Goal: Information Seeking & Learning: Learn about a topic

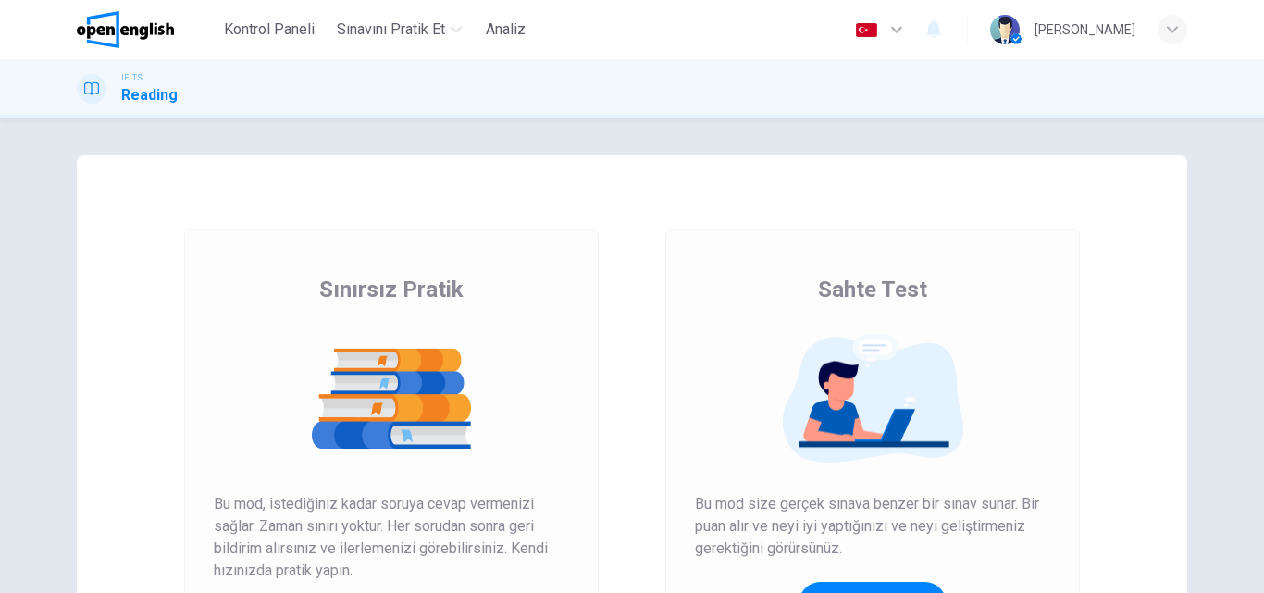
scroll to position [278, 0]
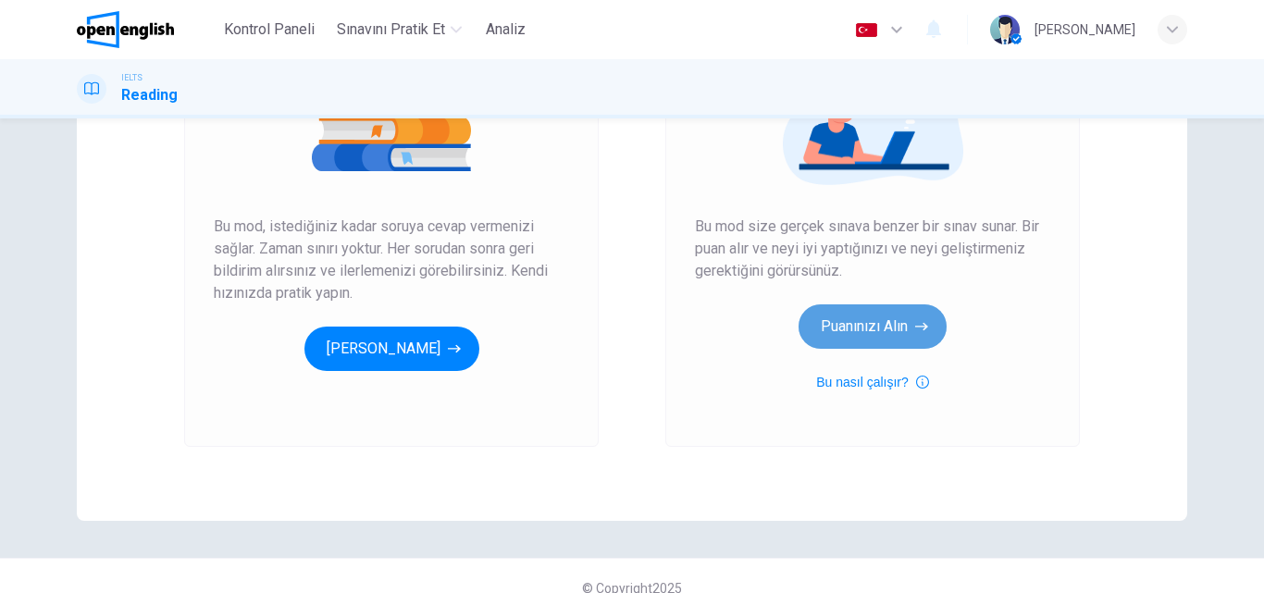
click at [855, 324] on button "Puanınızı Alın" at bounding box center [873, 327] width 148 height 44
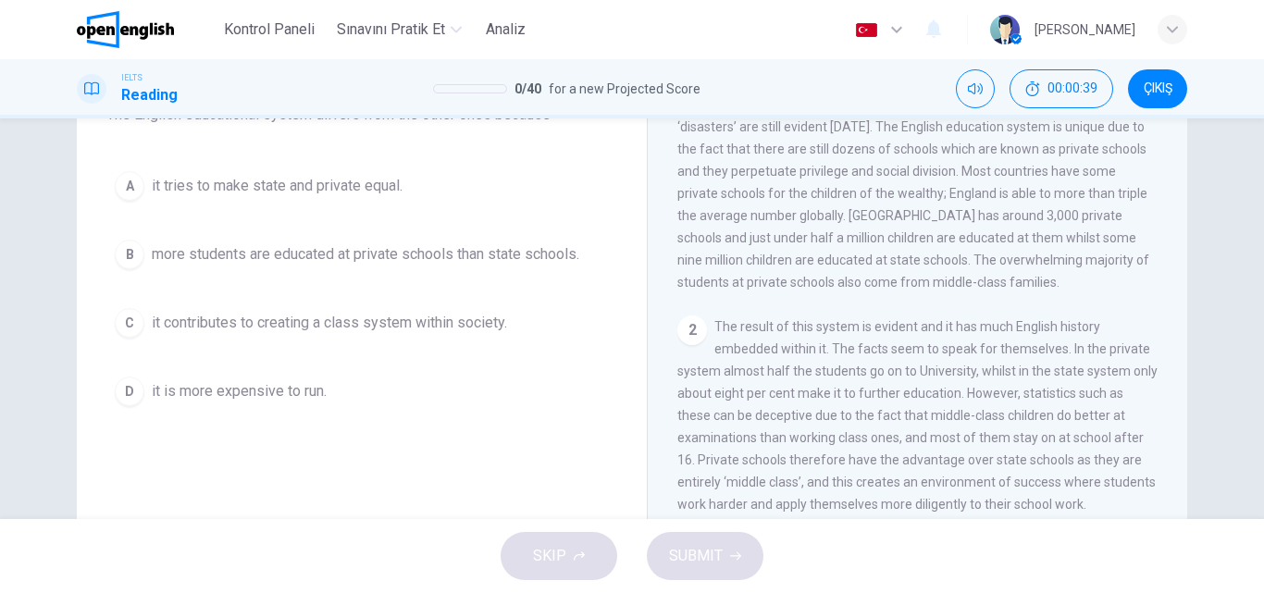
scroll to position [93, 0]
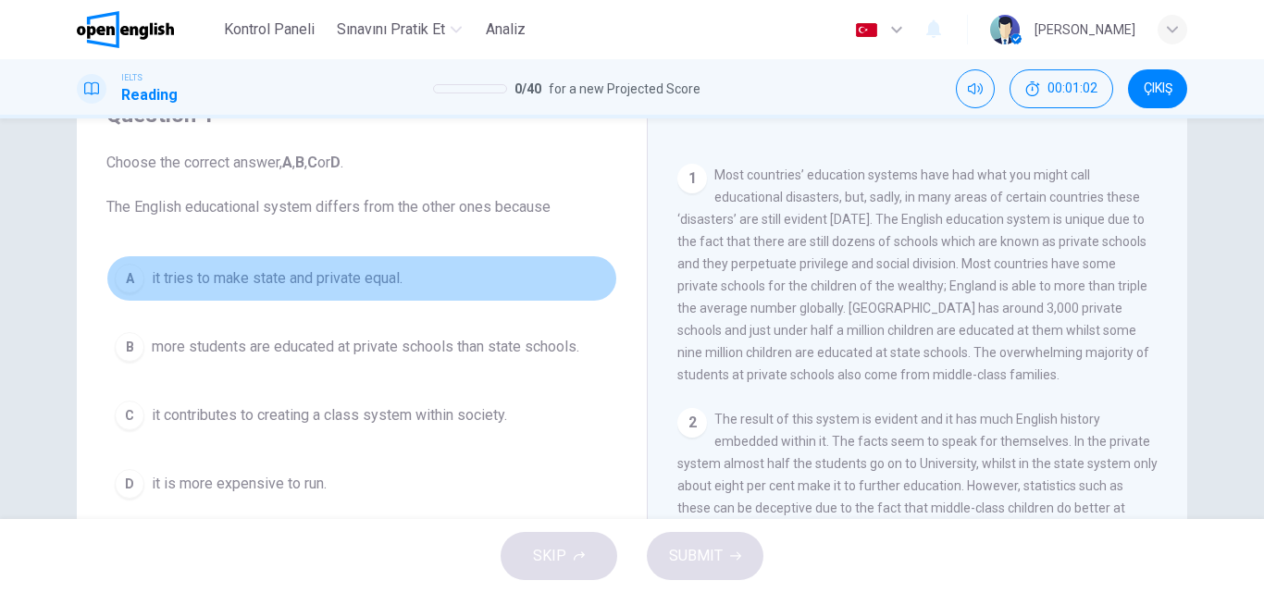
click at [290, 268] on span "it tries to make state and private equal." at bounding box center [277, 279] width 251 height 22
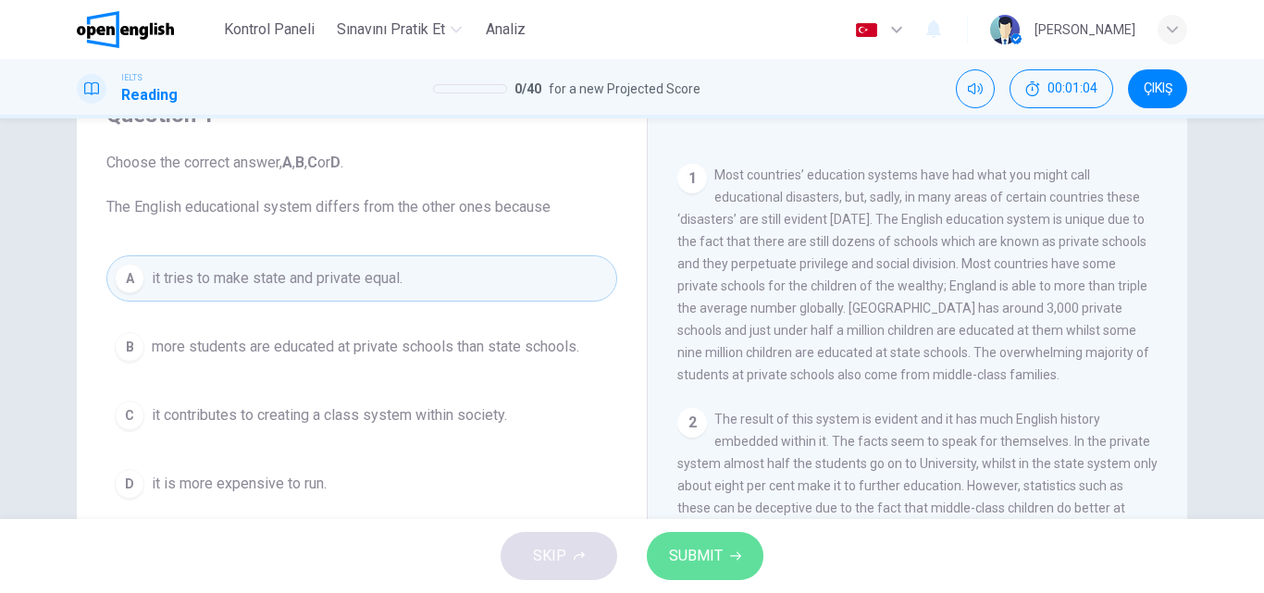
click at [703, 551] on span "SUBMIT" at bounding box center [696, 556] width 54 height 26
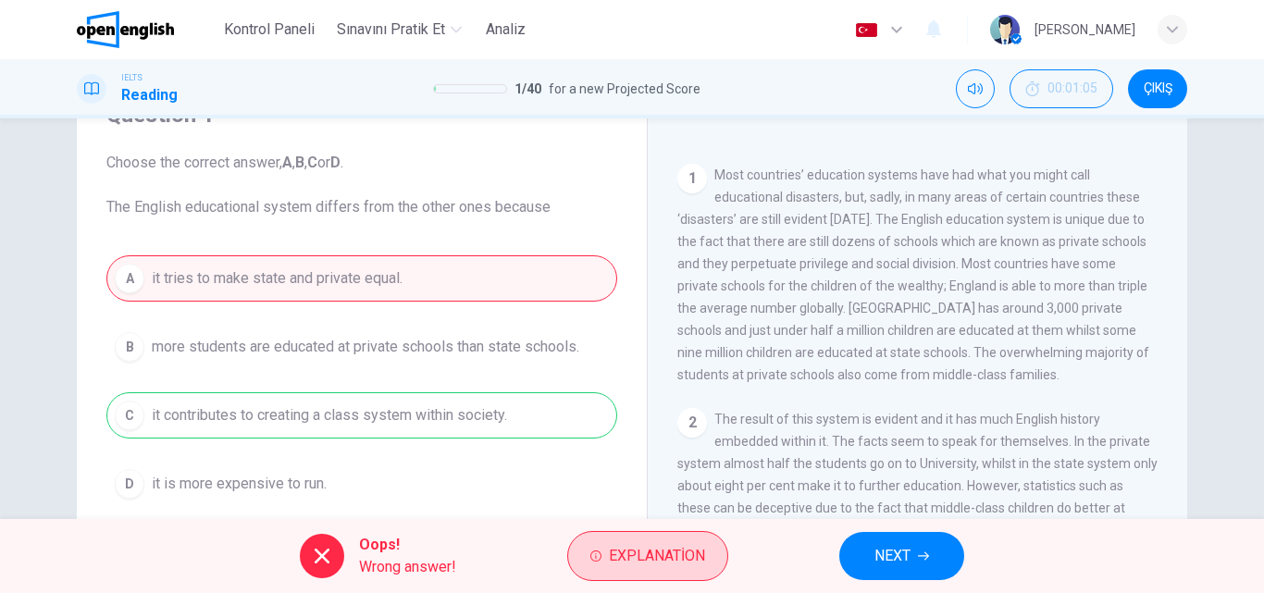
click at [616, 560] on span "Explanation" at bounding box center [657, 556] width 96 height 26
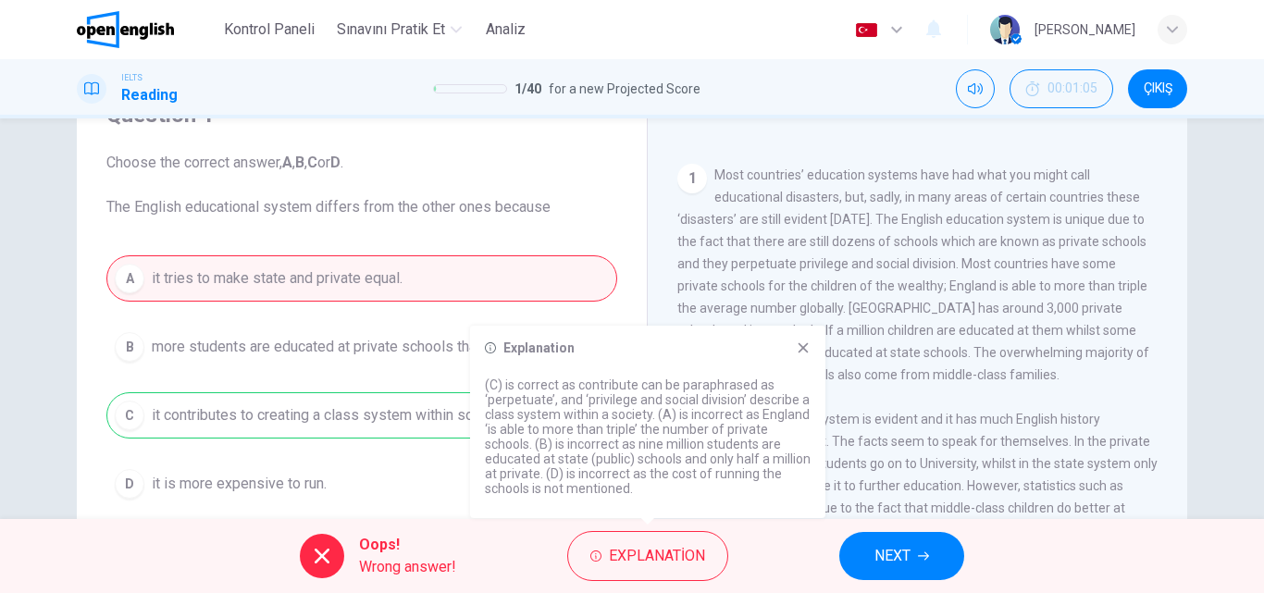
click at [877, 554] on span "NEXT" at bounding box center [893, 556] width 36 height 26
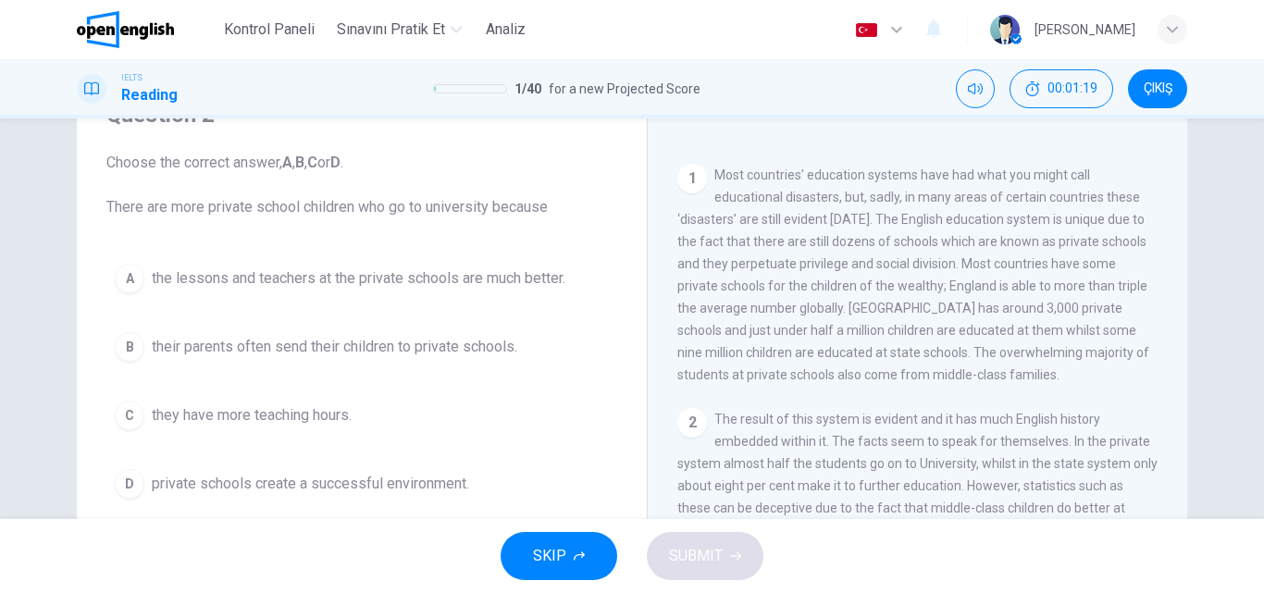
scroll to position [463, 0]
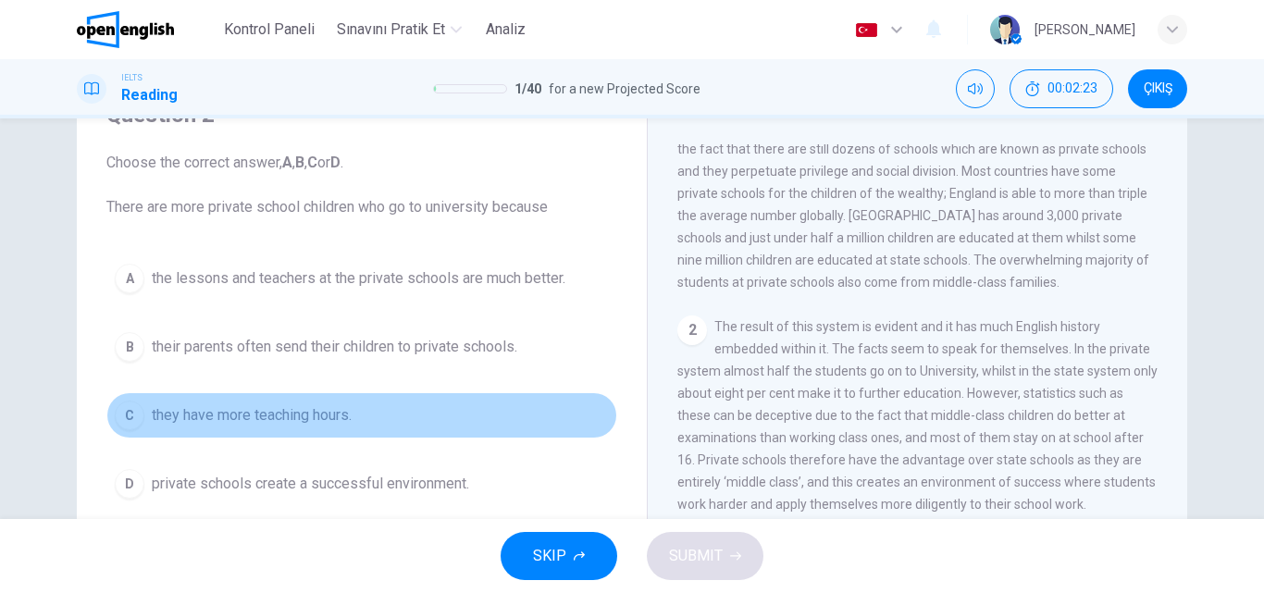
click at [293, 417] on span "they have more teaching hours." at bounding box center [252, 415] width 200 height 22
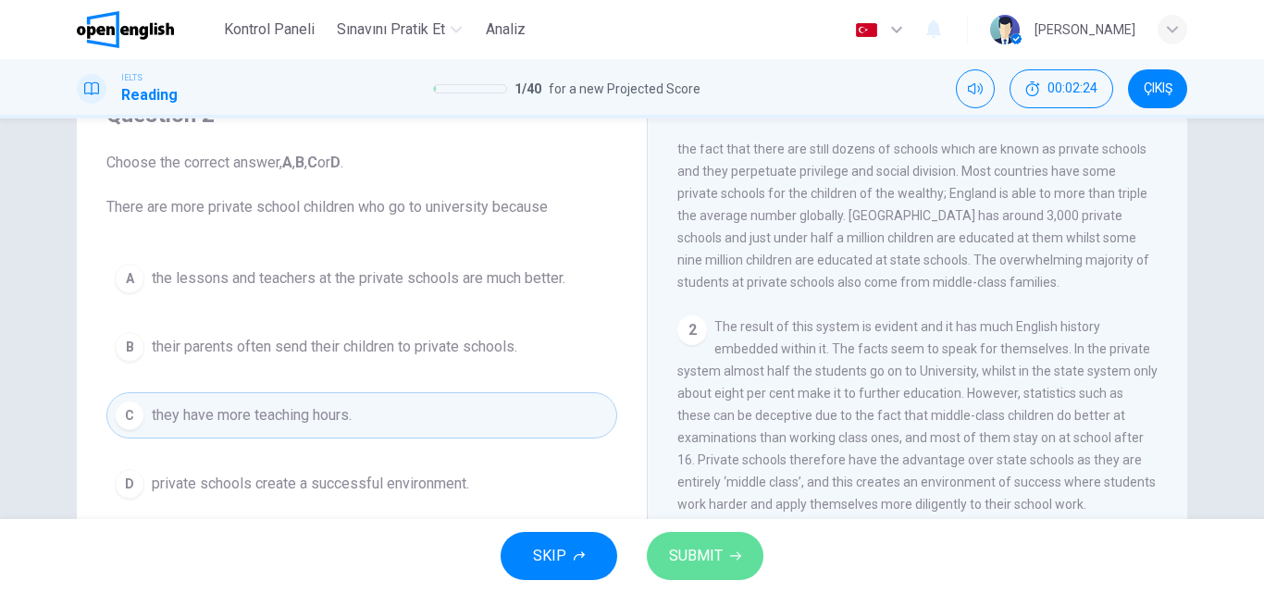
click at [729, 574] on button "SUBMIT" at bounding box center [705, 556] width 117 height 48
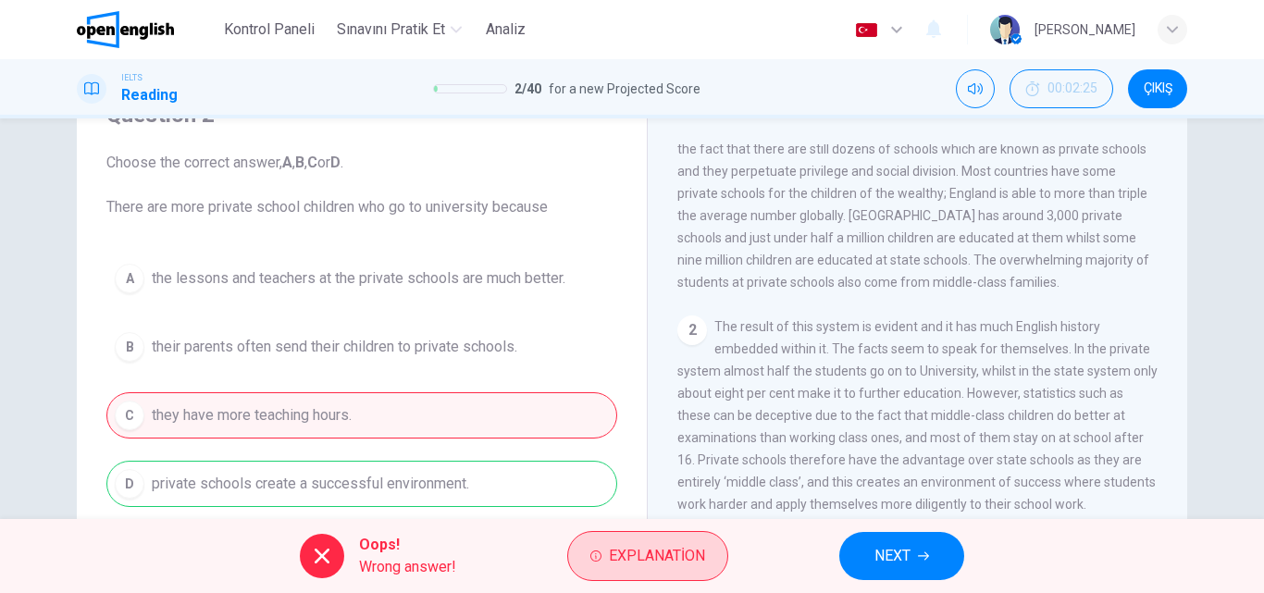
click at [665, 564] on span "Explanation" at bounding box center [657, 556] width 96 height 26
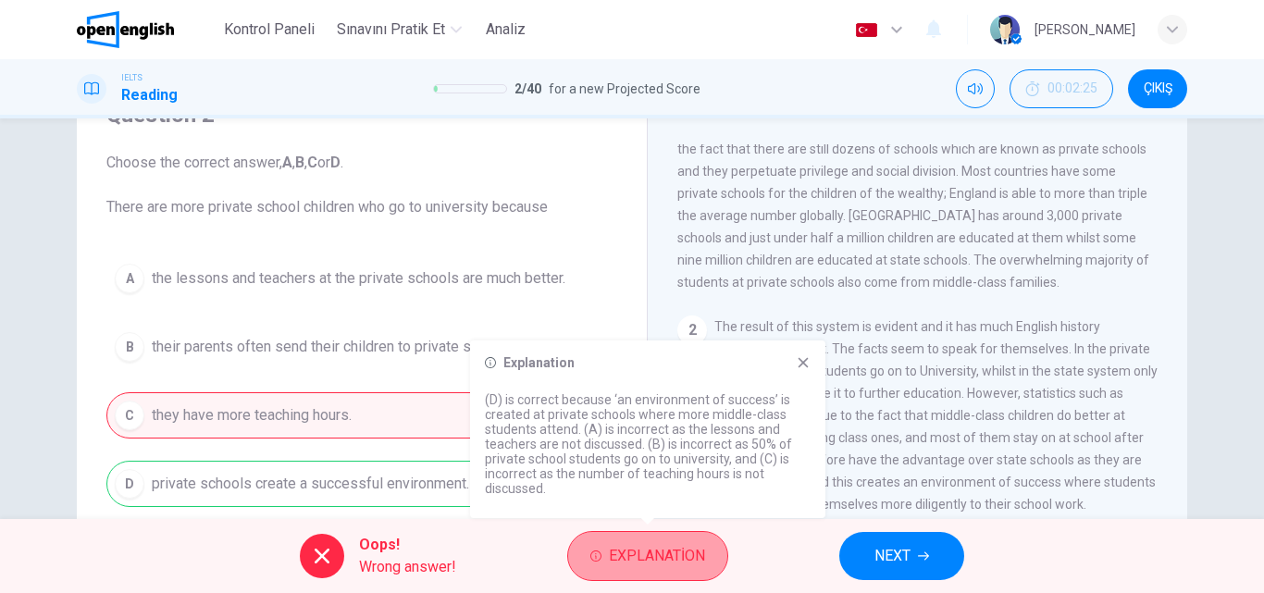
click at [665, 564] on span "Explanation" at bounding box center [657, 556] width 96 height 26
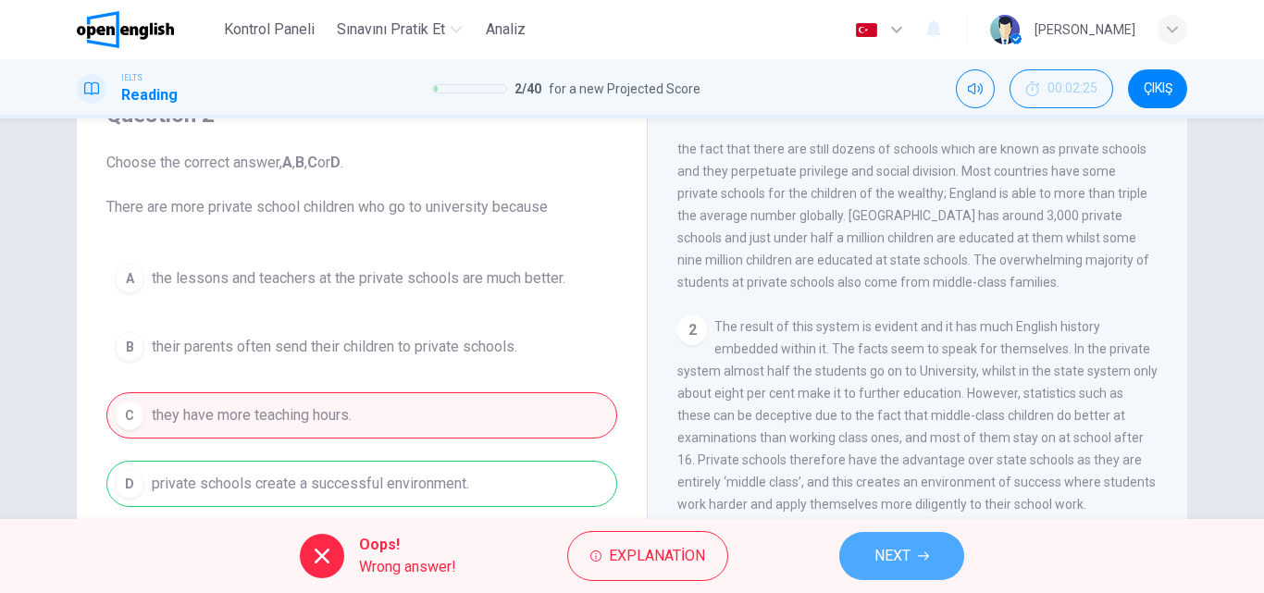
click at [892, 554] on span "NEXT" at bounding box center [893, 556] width 36 height 26
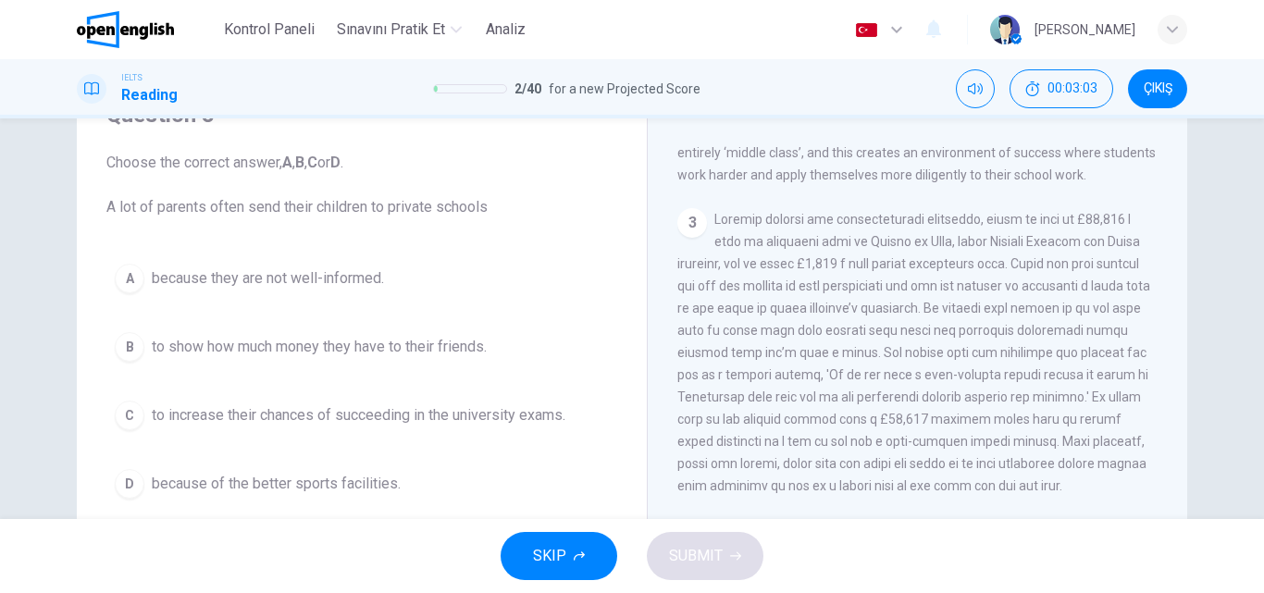
scroll to position [833, 0]
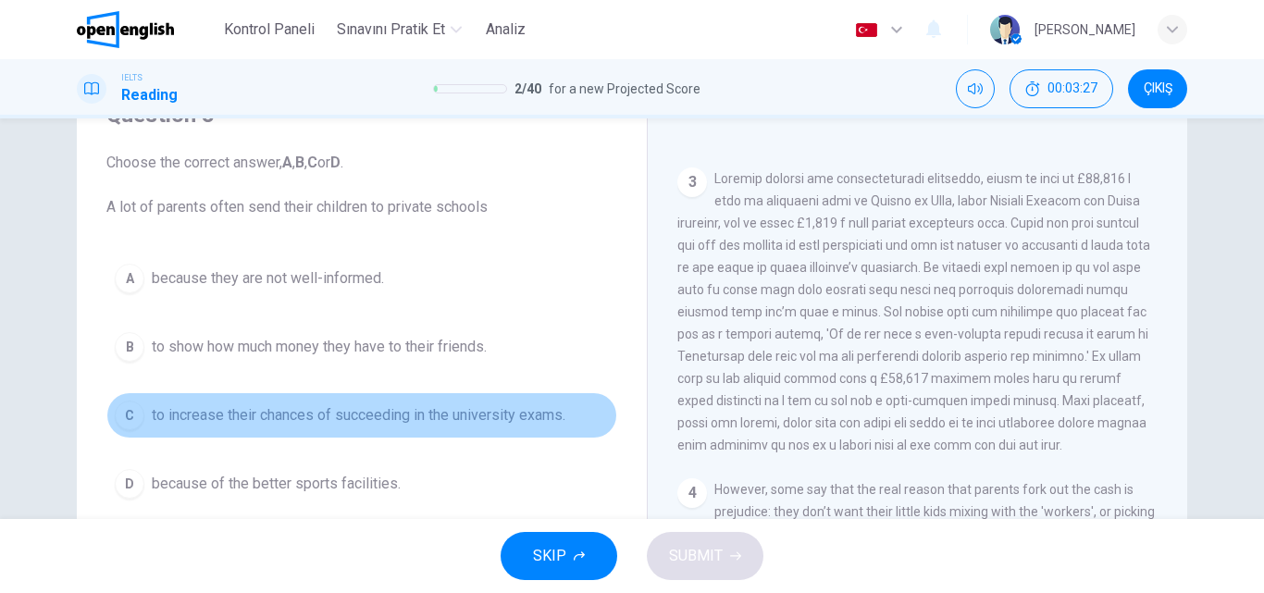
click at [423, 417] on span "to increase their chances of succeeding in the university exams." at bounding box center [359, 415] width 414 height 22
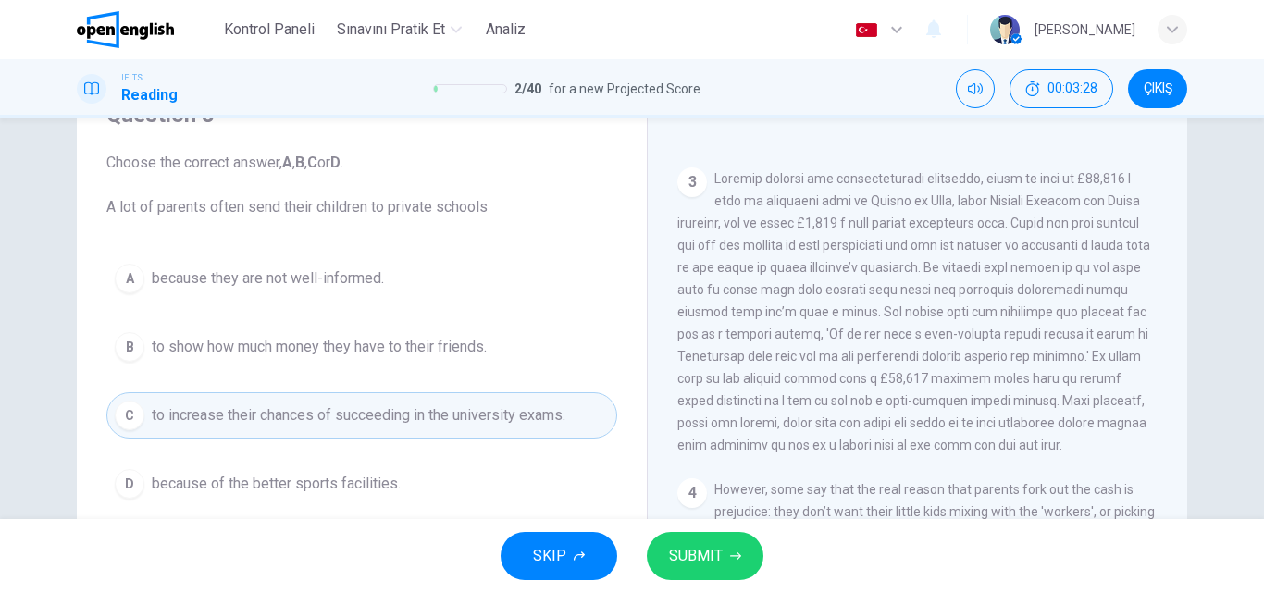
click at [752, 552] on button "SUBMIT" at bounding box center [705, 556] width 117 height 48
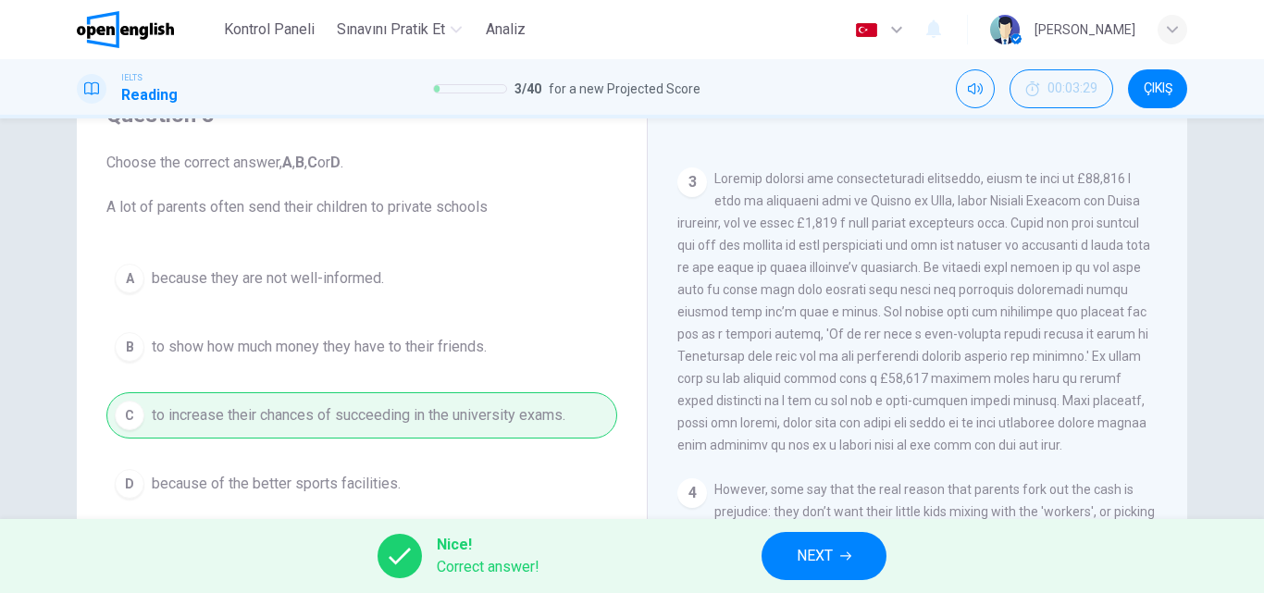
drag, startPoint x: 735, startPoint y: 552, endPoint x: 788, endPoint y: 551, distance: 52.8
click at [747, 552] on div "Nice! Correct answer! NEXT" at bounding box center [632, 556] width 1264 height 74
click at [799, 549] on span "NEXT" at bounding box center [815, 556] width 36 height 26
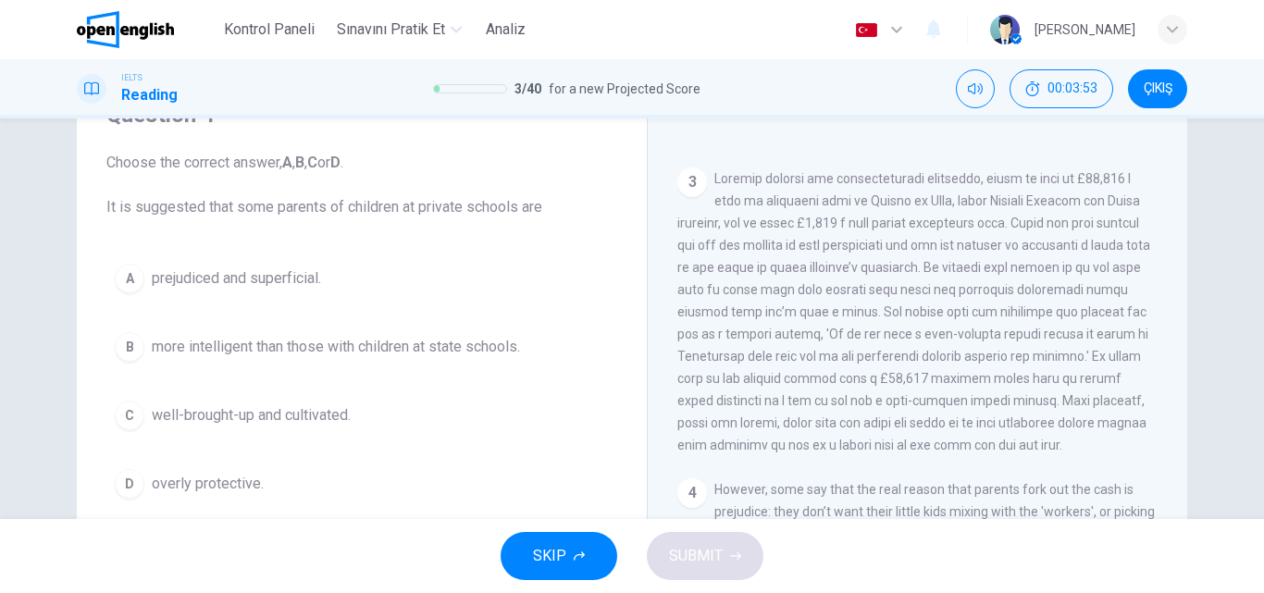
scroll to position [926, 0]
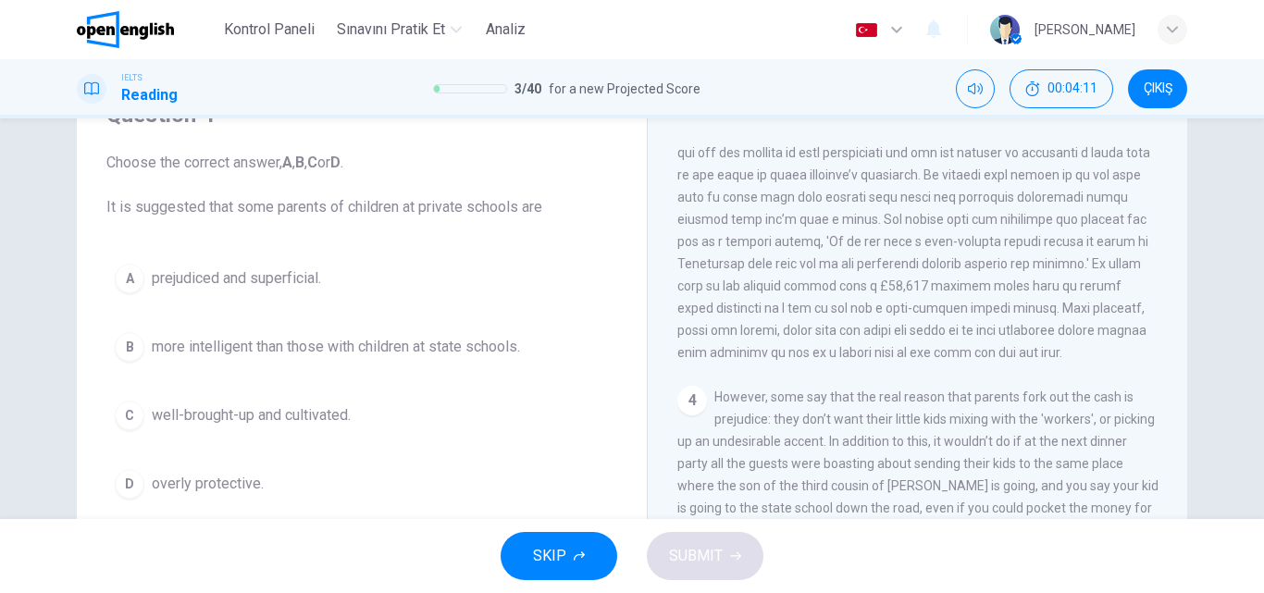
click at [219, 492] on span "overly protective." at bounding box center [208, 484] width 112 height 22
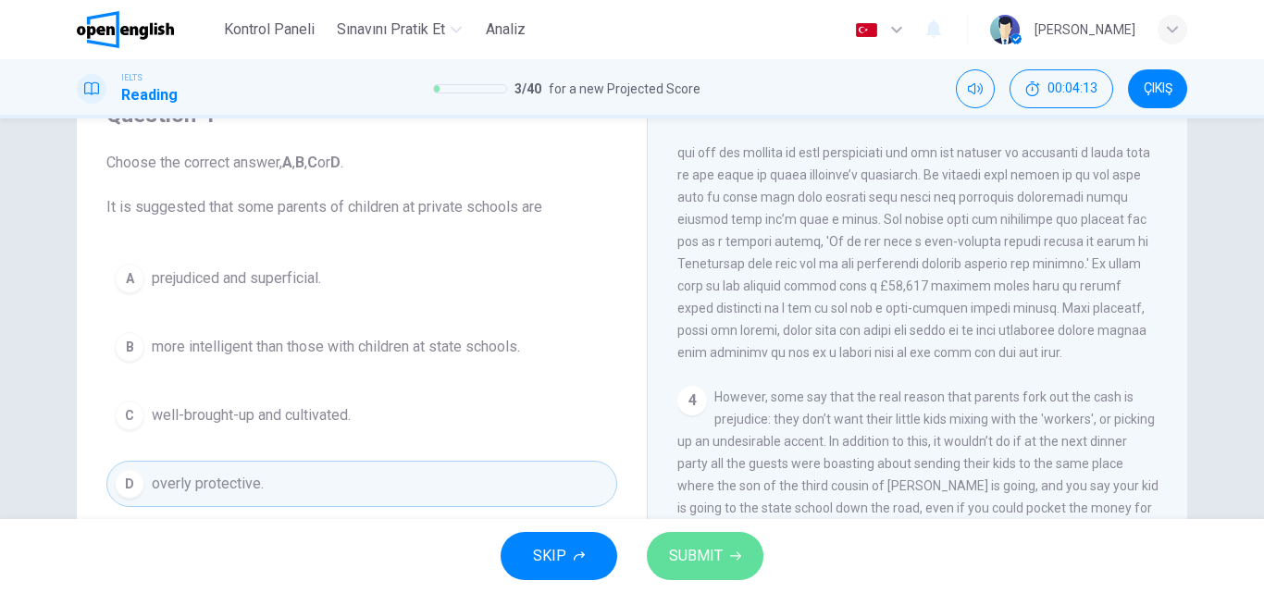
click at [684, 552] on span "SUBMIT" at bounding box center [696, 556] width 54 height 26
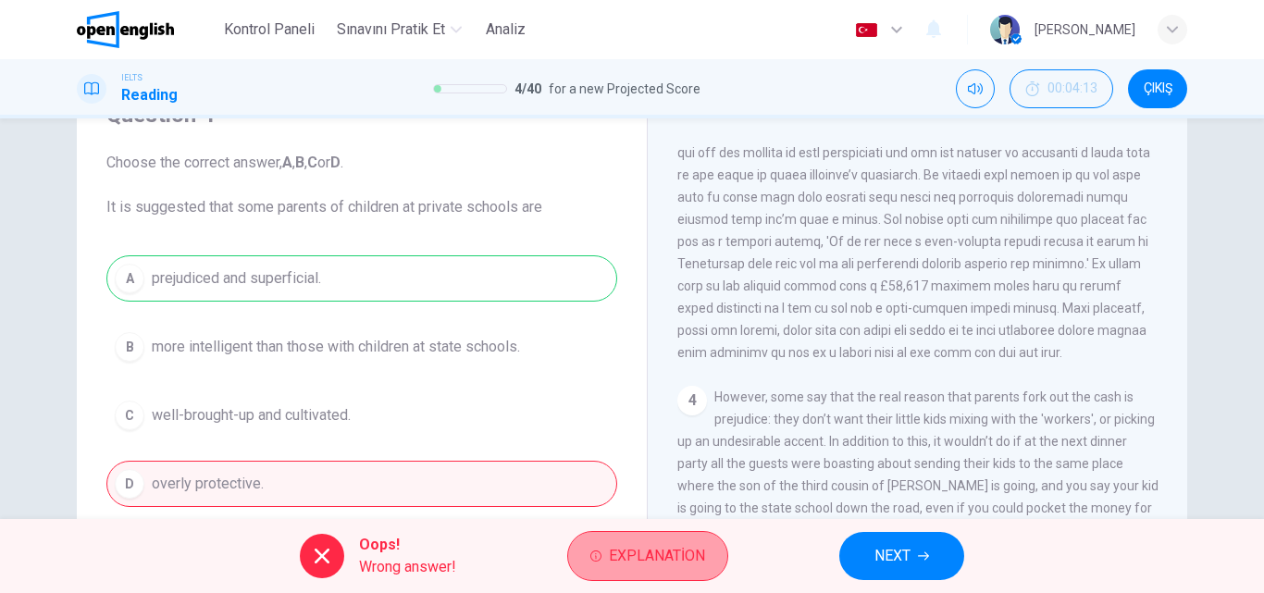
click at [619, 572] on button "Explanation" at bounding box center [647, 556] width 161 height 50
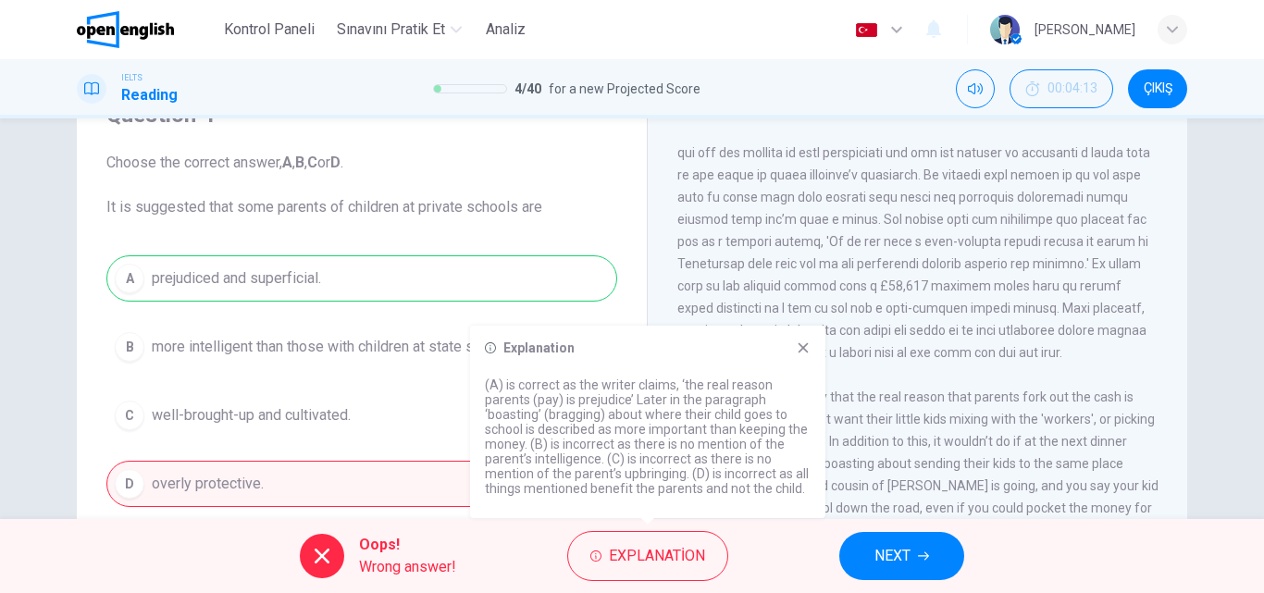
click at [803, 345] on icon at bounding box center [803, 348] width 15 height 15
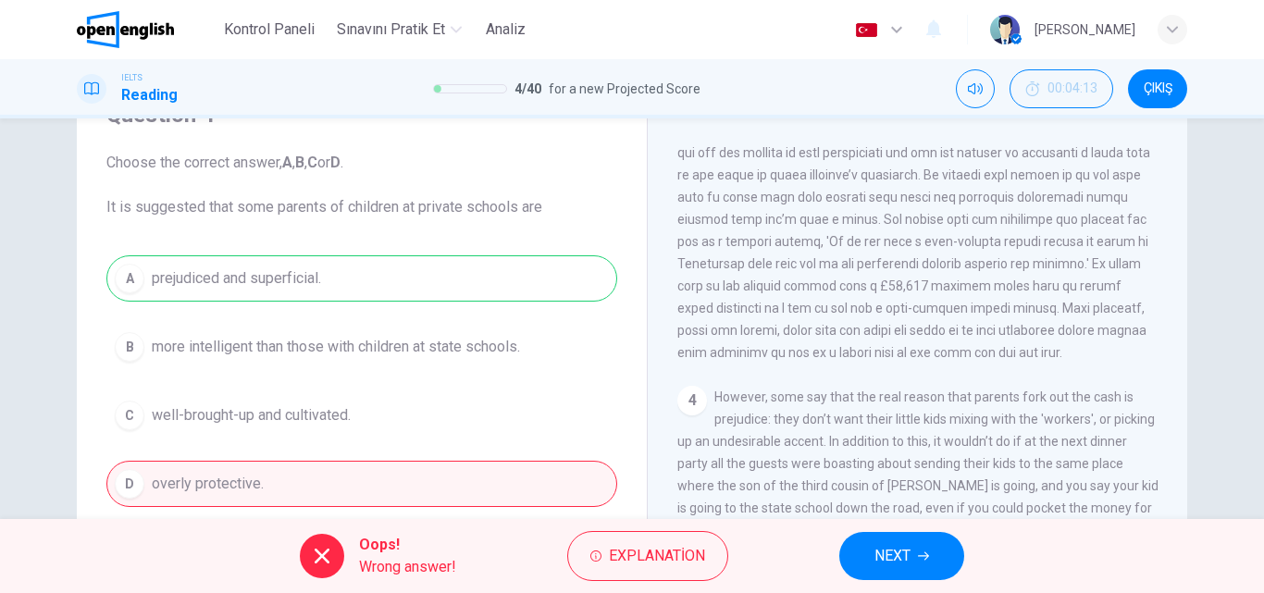
click at [903, 548] on span "NEXT" at bounding box center [893, 556] width 36 height 26
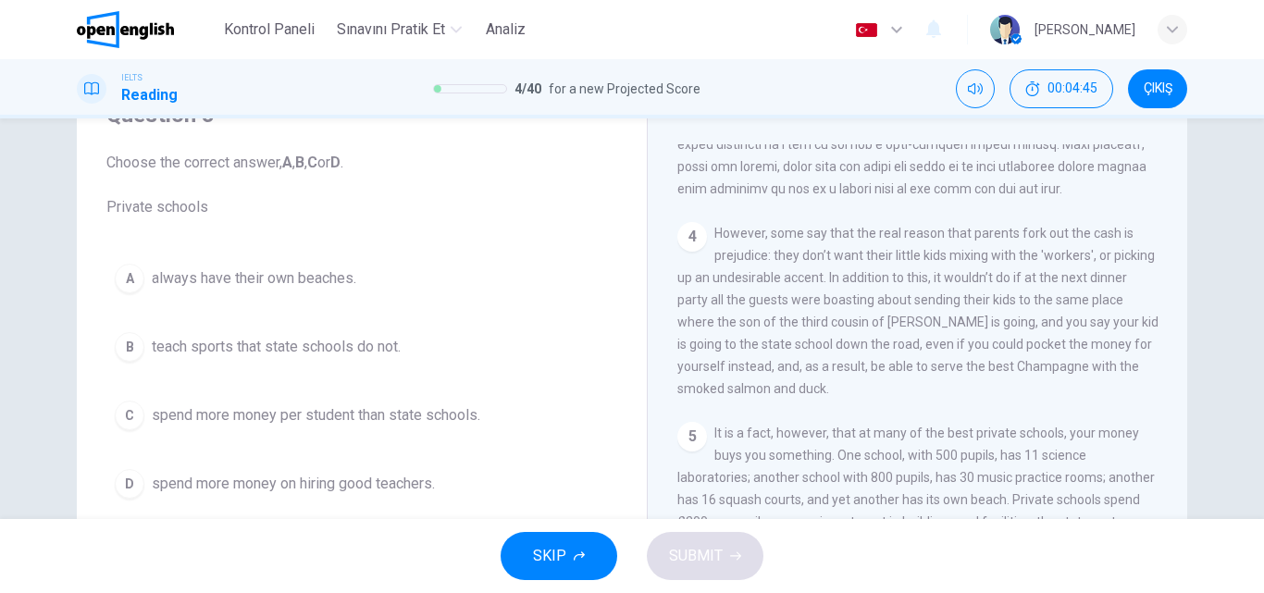
scroll to position [1095, 0]
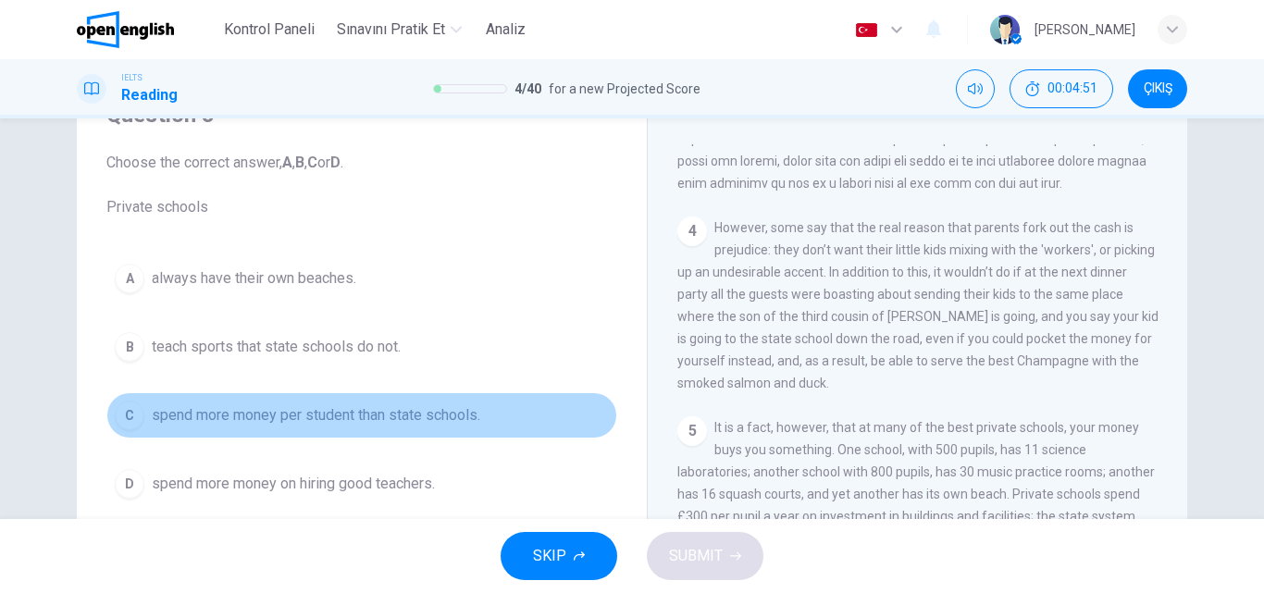
click at [438, 427] on button "C spend more money per student than state schools." at bounding box center [361, 415] width 511 height 46
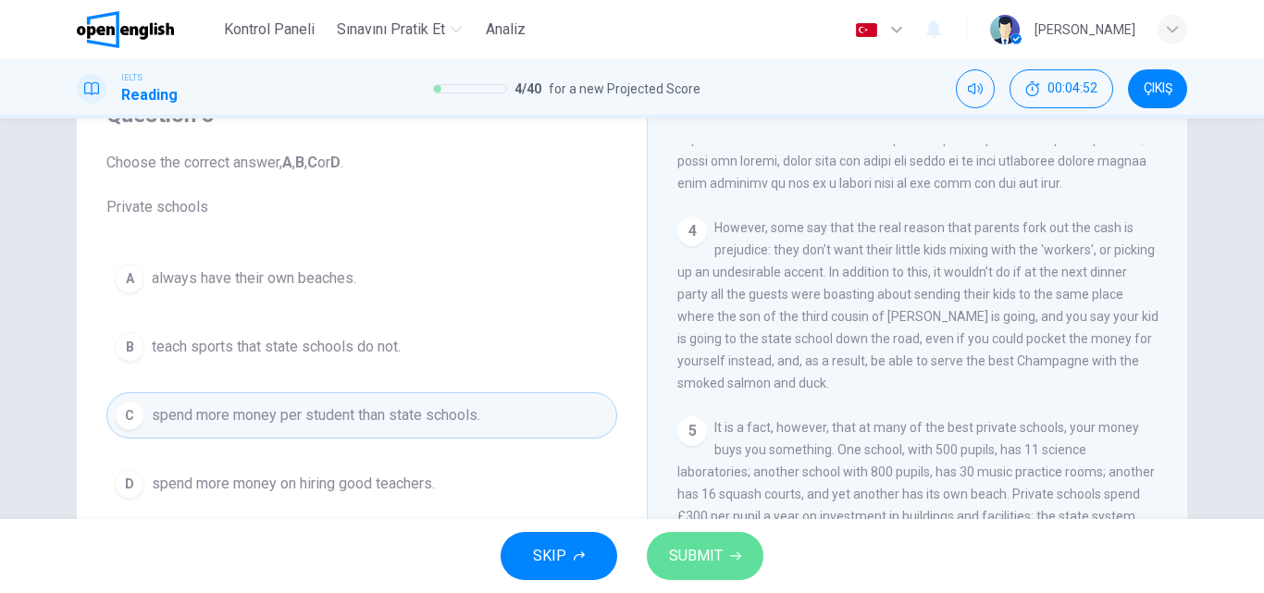
click at [679, 547] on span "SUBMIT" at bounding box center [696, 556] width 54 height 26
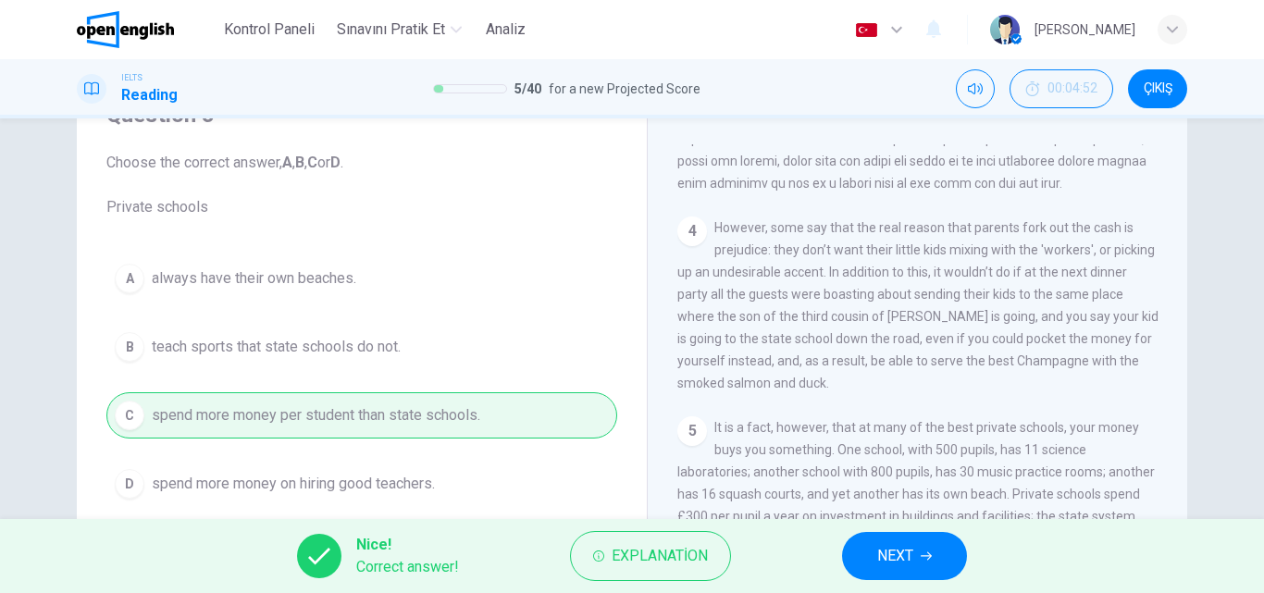
click at [904, 560] on span "NEXT" at bounding box center [895, 556] width 36 height 26
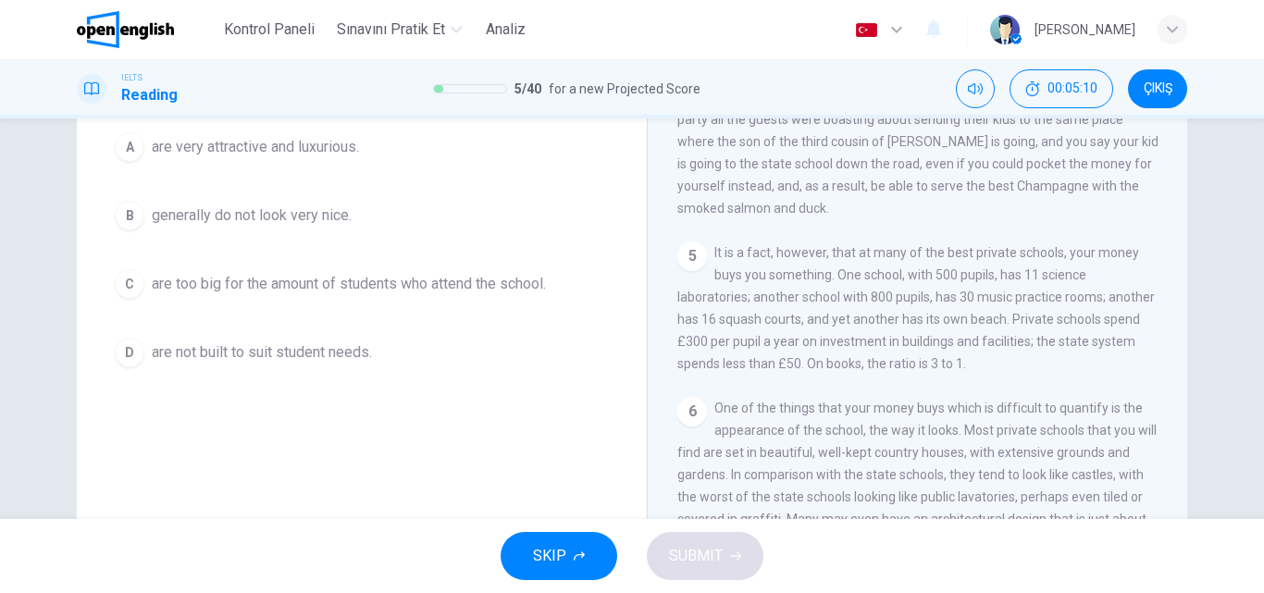
scroll to position [131, 0]
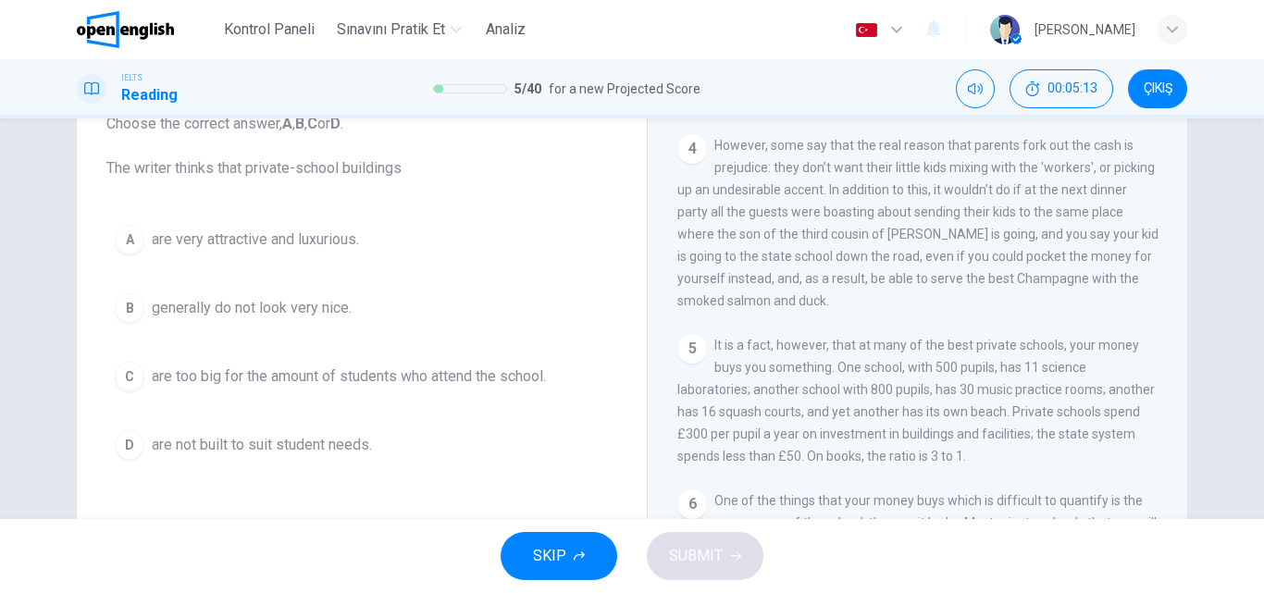
click at [265, 315] on span "generally do not look very nice." at bounding box center [252, 308] width 200 height 22
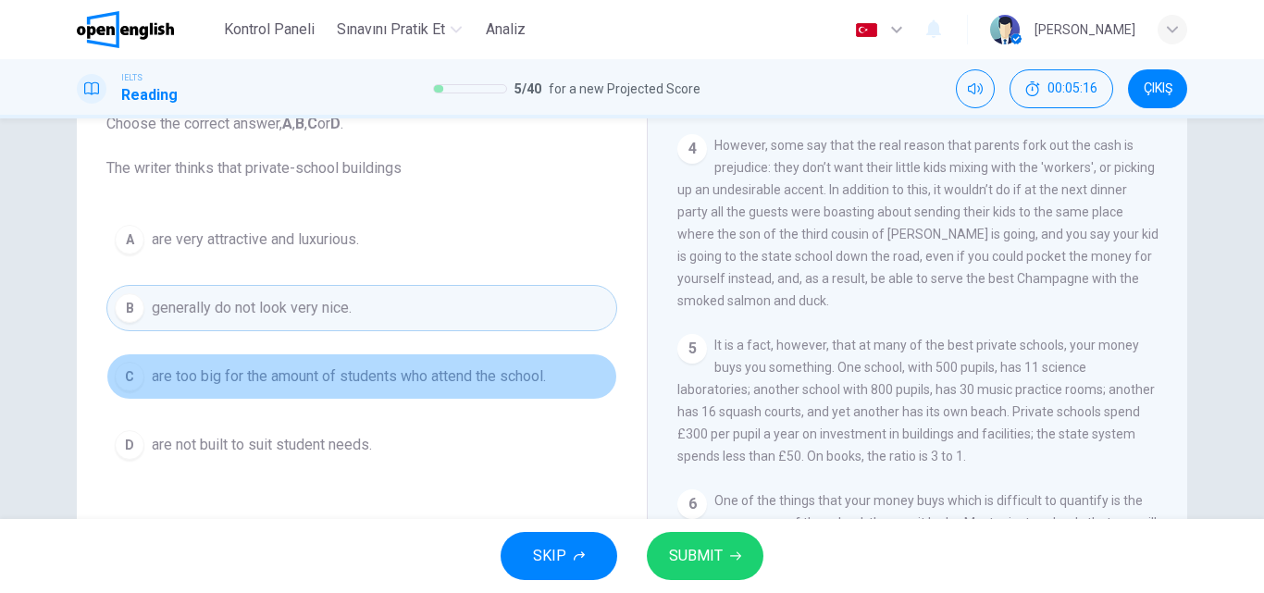
click at [296, 376] on span "are too big for the amount of students who attend the school." at bounding box center [349, 377] width 394 height 22
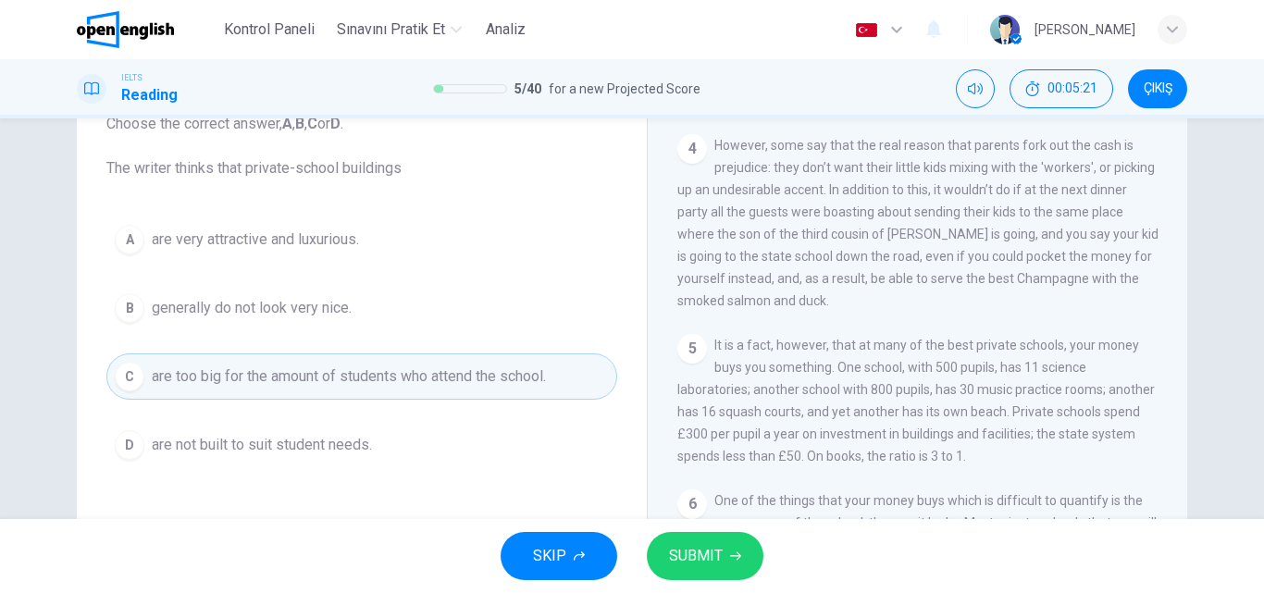
click at [272, 234] on span "are very attractive and luxurious." at bounding box center [255, 240] width 207 height 22
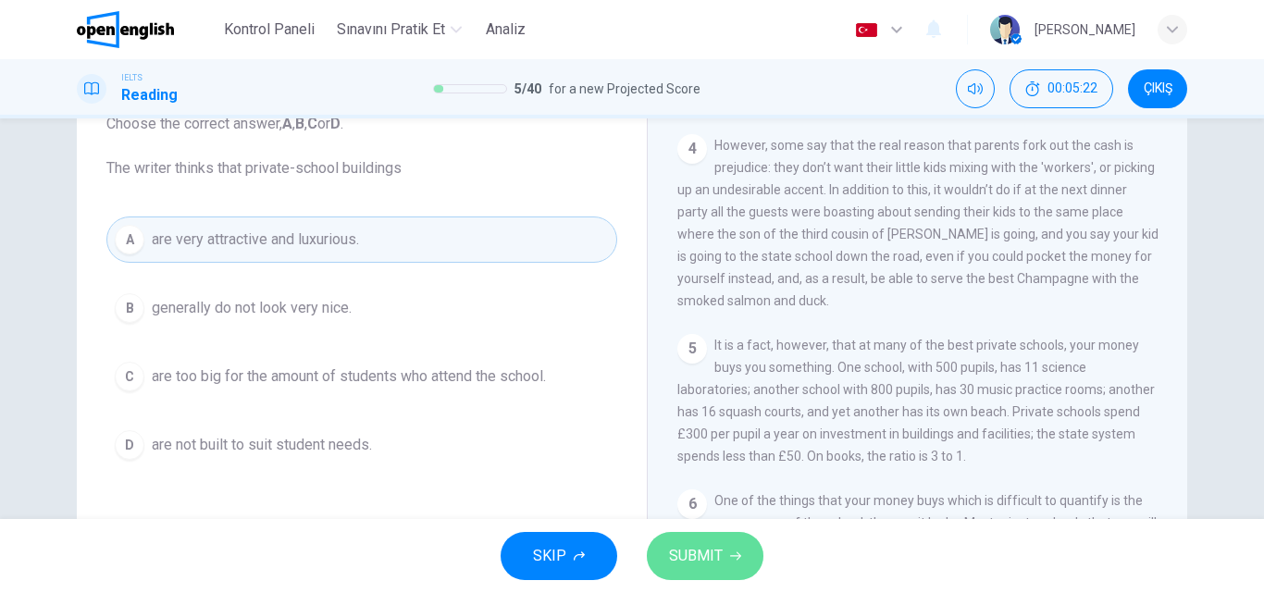
click at [726, 560] on button "SUBMIT" at bounding box center [705, 556] width 117 height 48
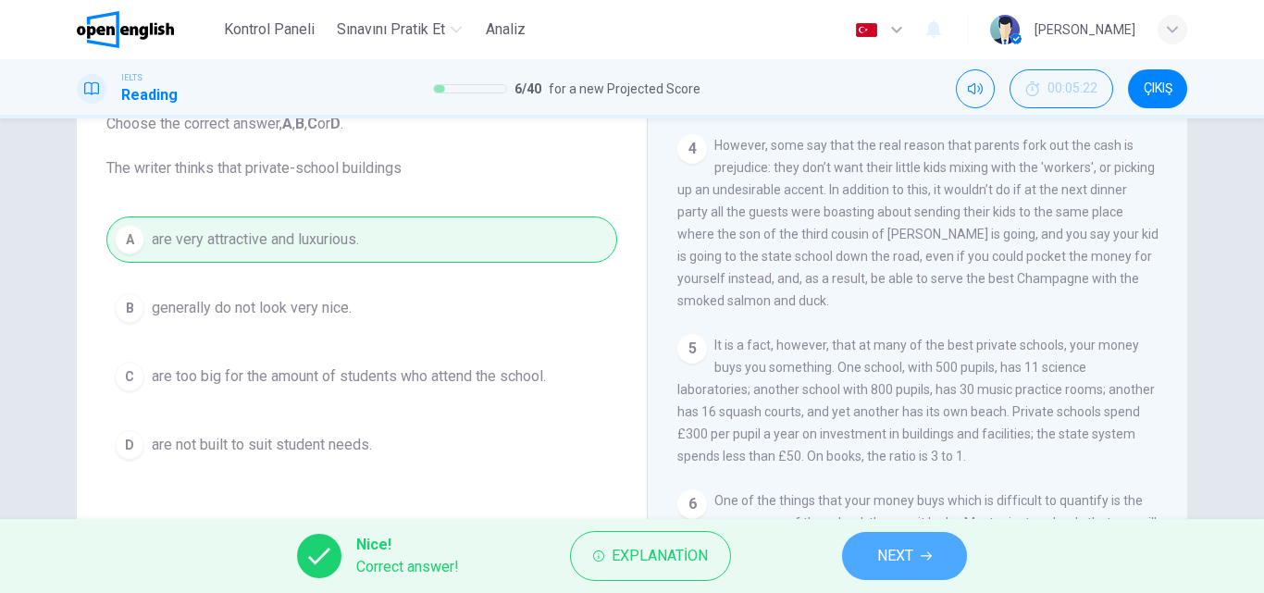
click at [910, 539] on button "NEXT" at bounding box center [904, 556] width 125 height 48
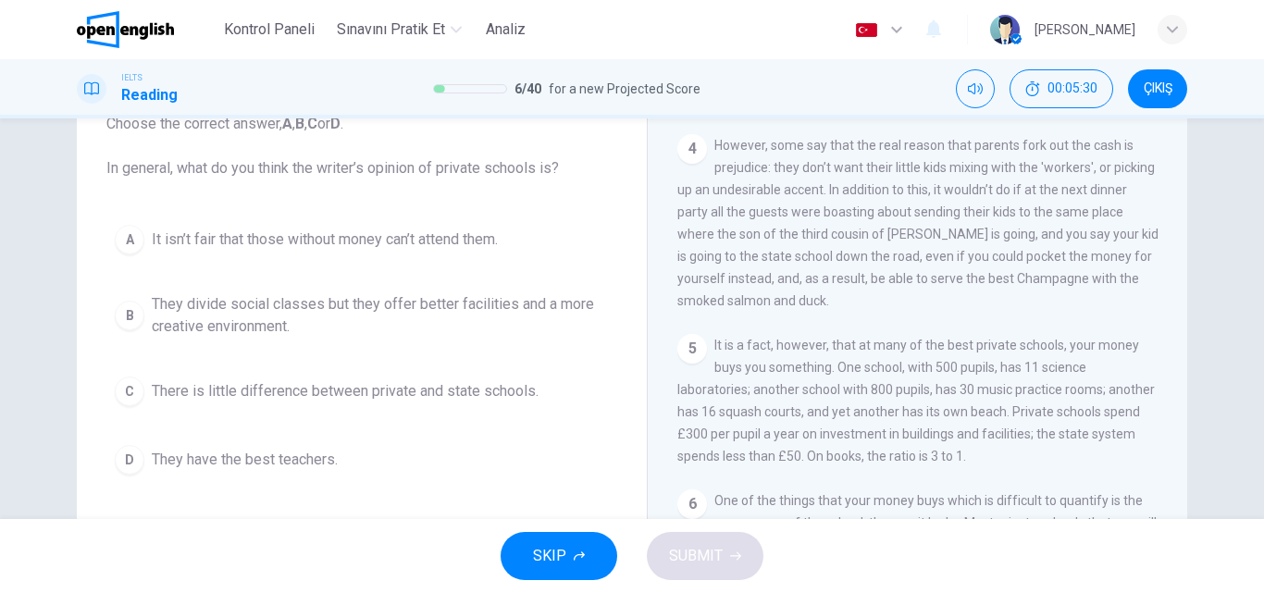
click at [415, 305] on span "They divide social classes but they offer better facilities and a more creative…" at bounding box center [380, 315] width 457 height 44
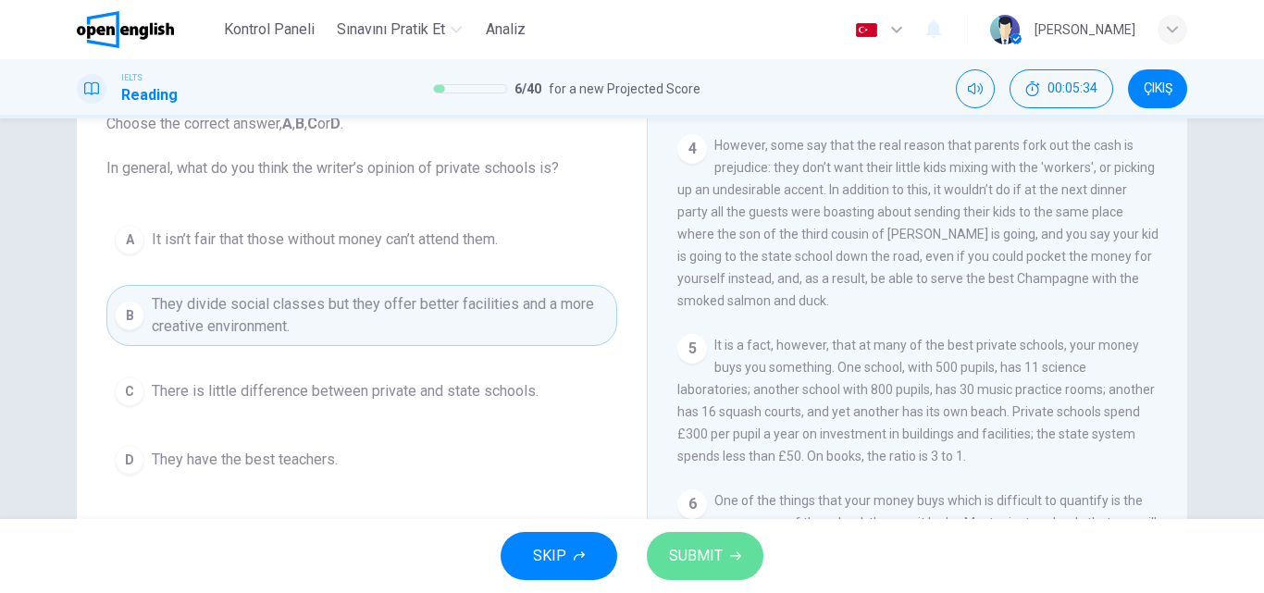
click at [721, 551] on span "SUBMIT" at bounding box center [696, 556] width 54 height 26
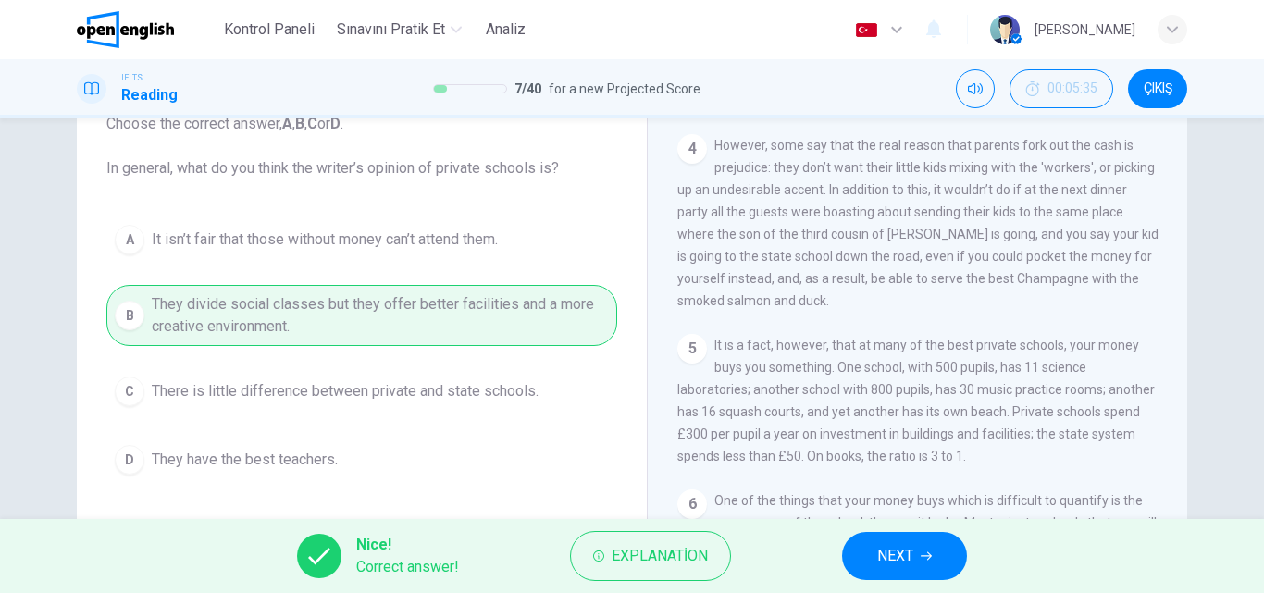
click at [917, 551] on button "NEXT" at bounding box center [904, 556] width 125 height 48
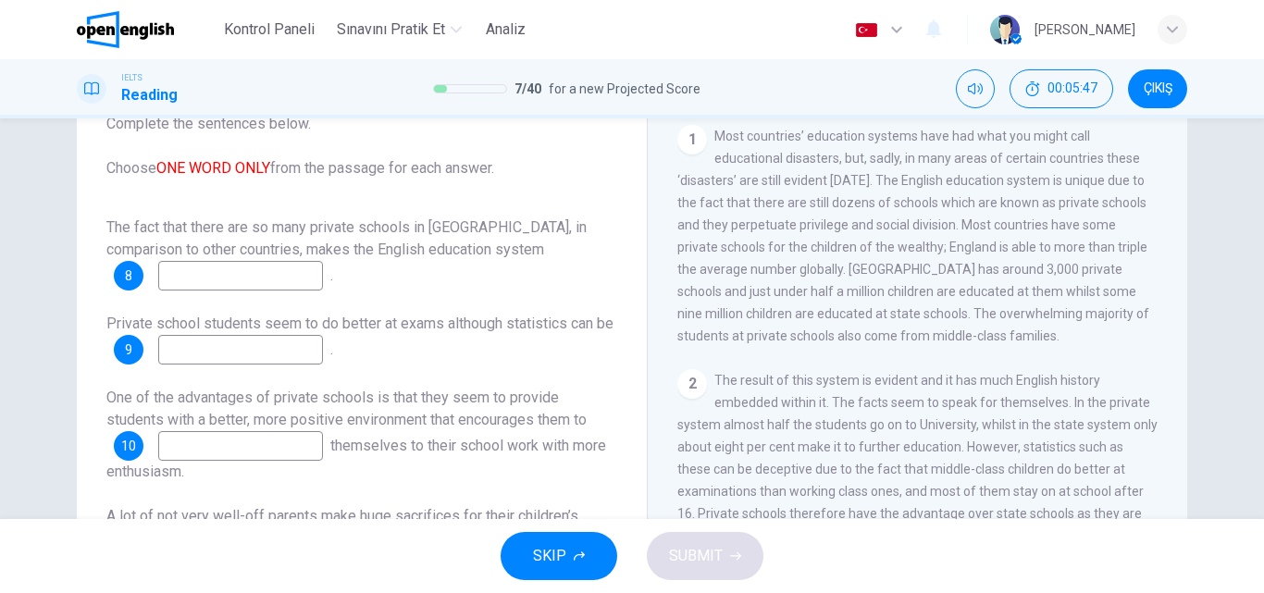
click at [218, 290] on input at bounding box center [240, 276] width 165 height 30
click at [201, 274] on input at bounding box center [240, 276] width 165 height 30
type input "******"
click at [210, 354] on input at bounding box center [240, 350] width 165 height 30
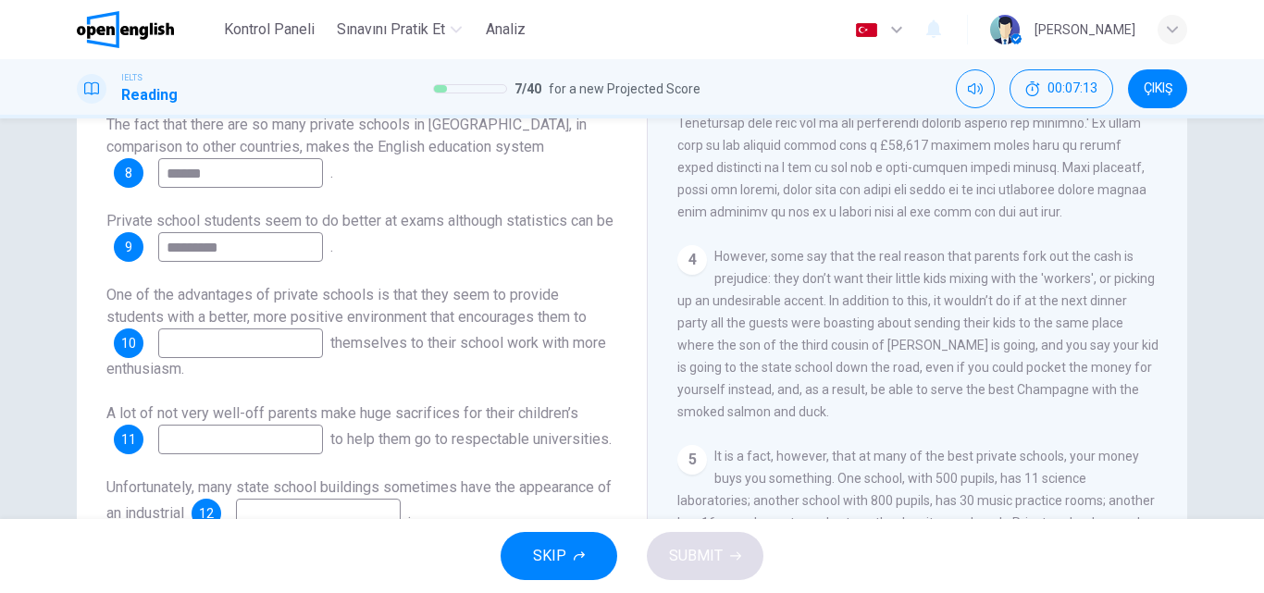
scroll to position [317, 0]
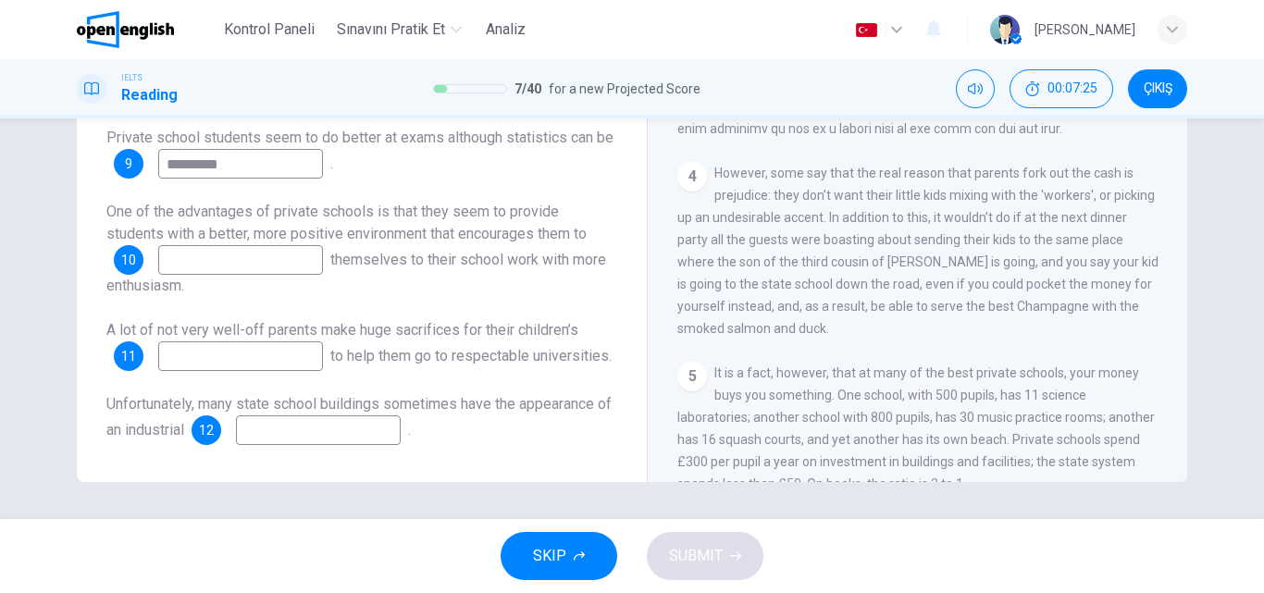
type input "*********"
click at [301, 342] on input at bounding box center [240, 357] width 165 height 30
type input "*"
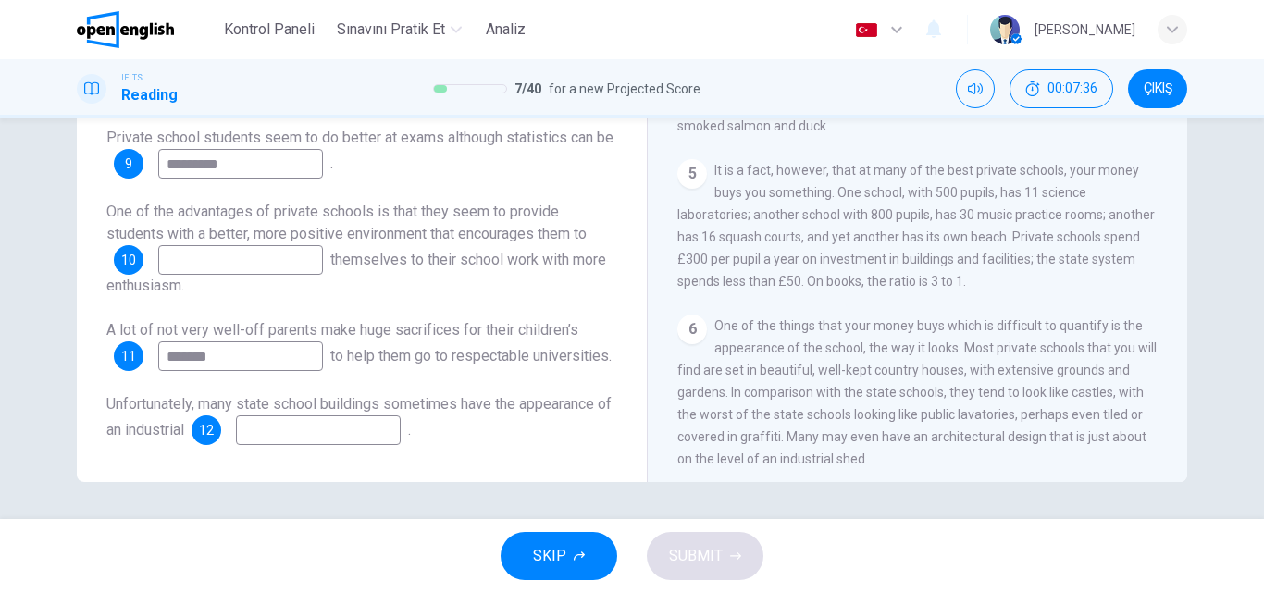
scroll to position [1188, 0]
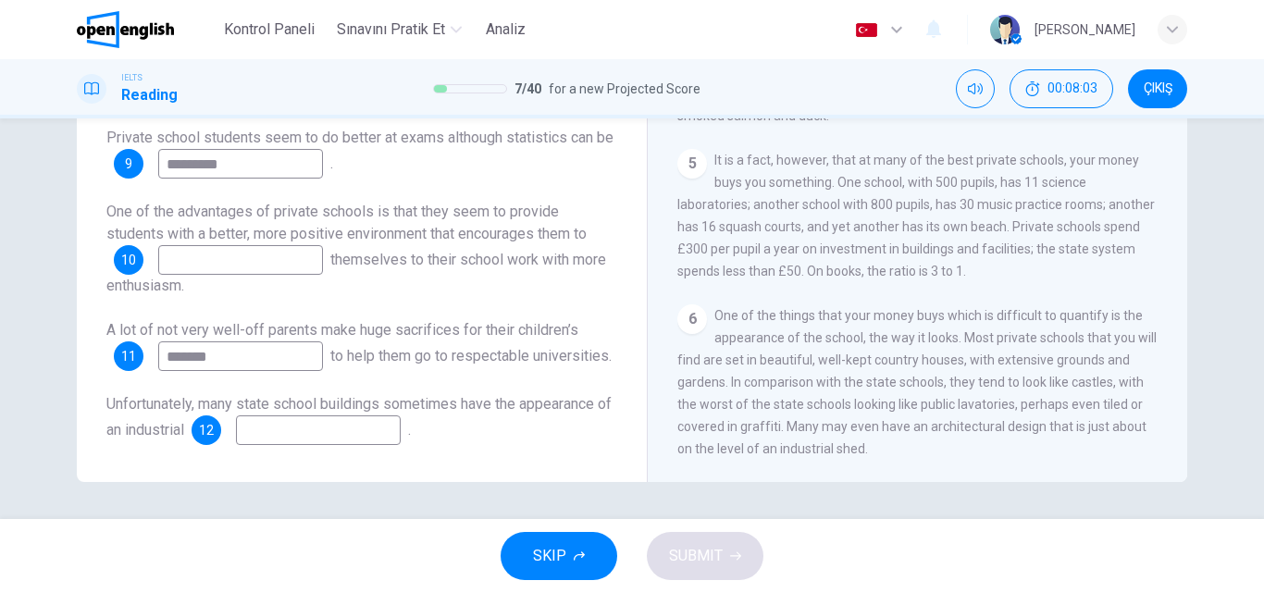
type input "*******"
click at [381, 433] on input at bounding box center [318, 431] width 165 height 30
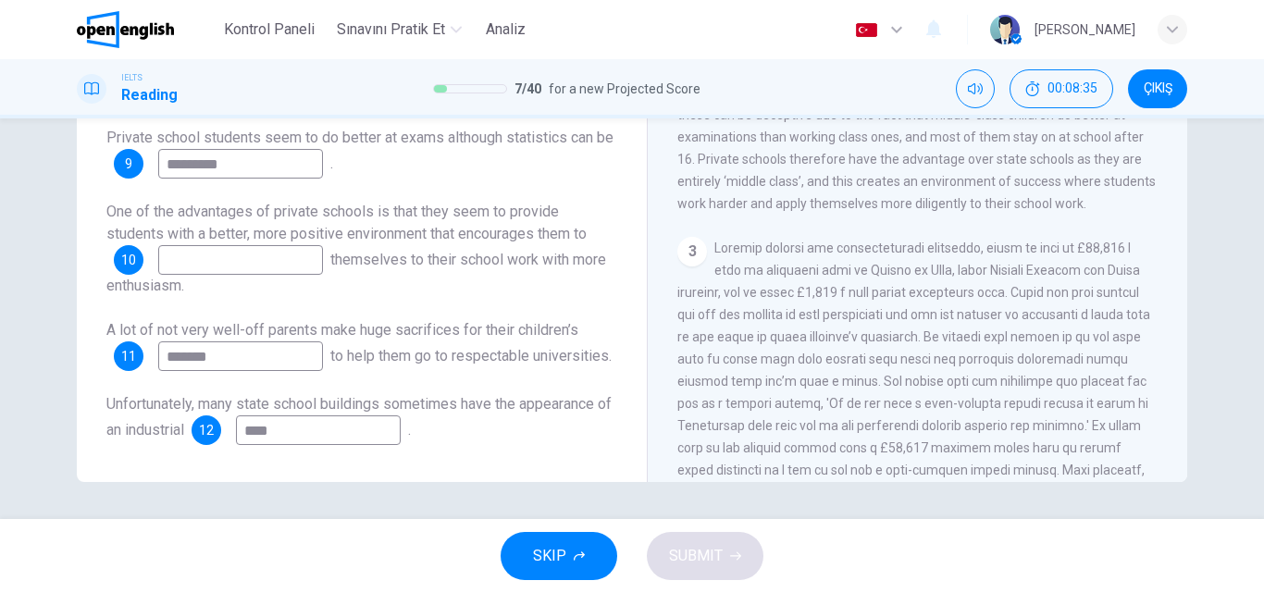
scroll to position [632, 0]
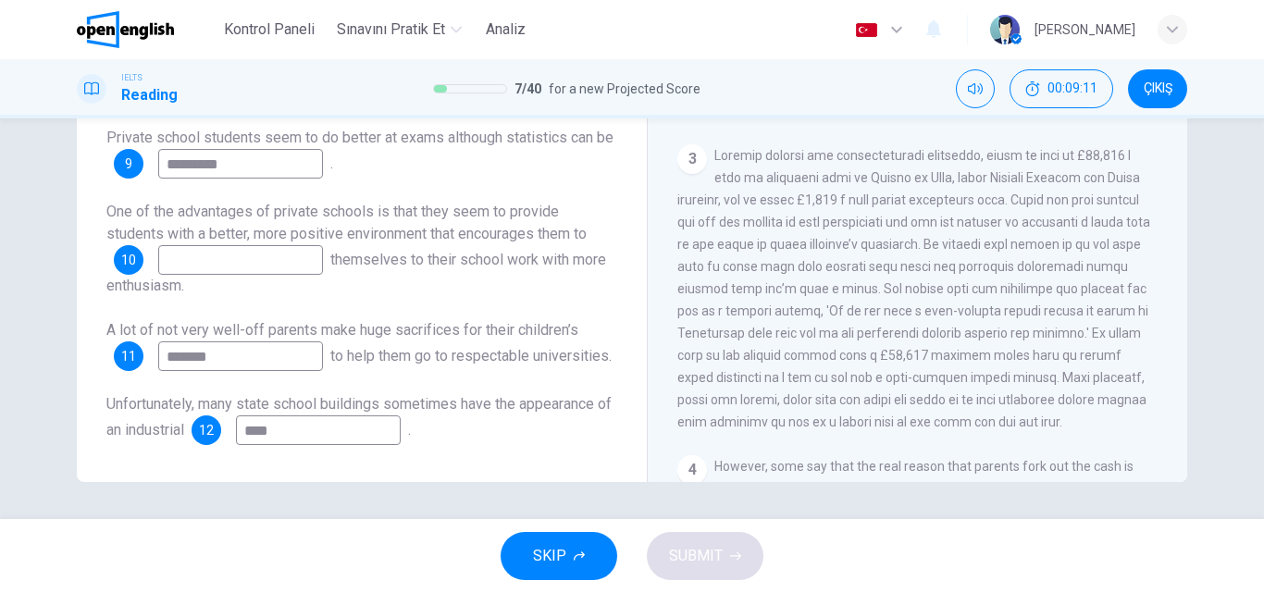
type input "****"
click at [258, 245] on input at bounding box center [240, 260] width 165 height 30
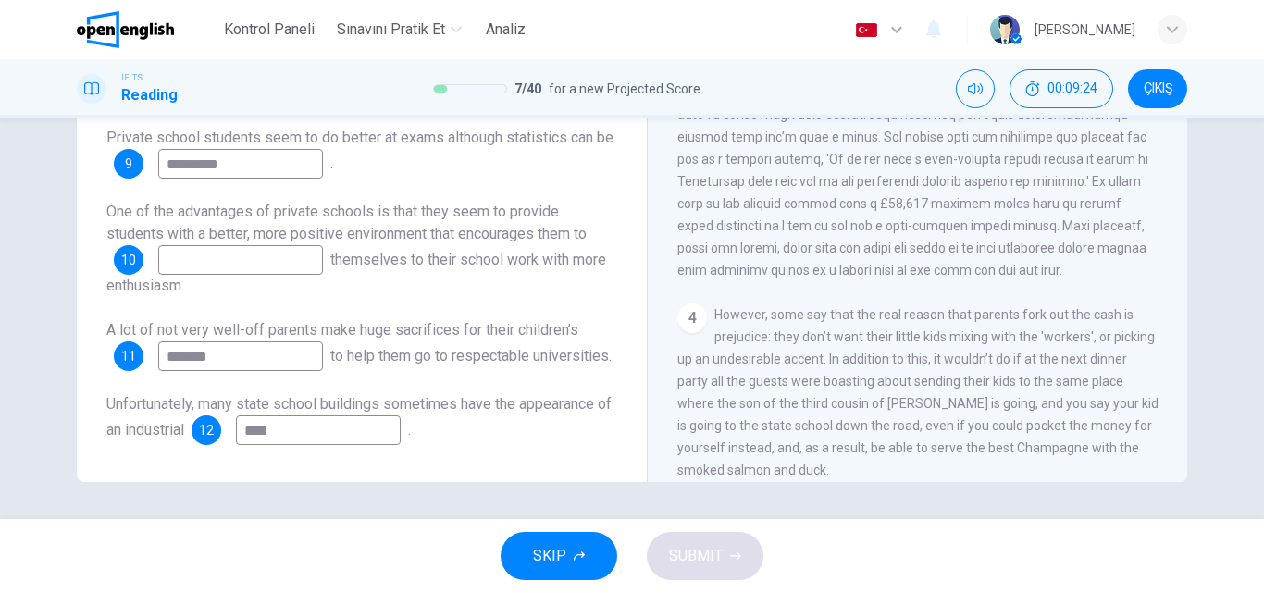
scroll to position [817, 0]
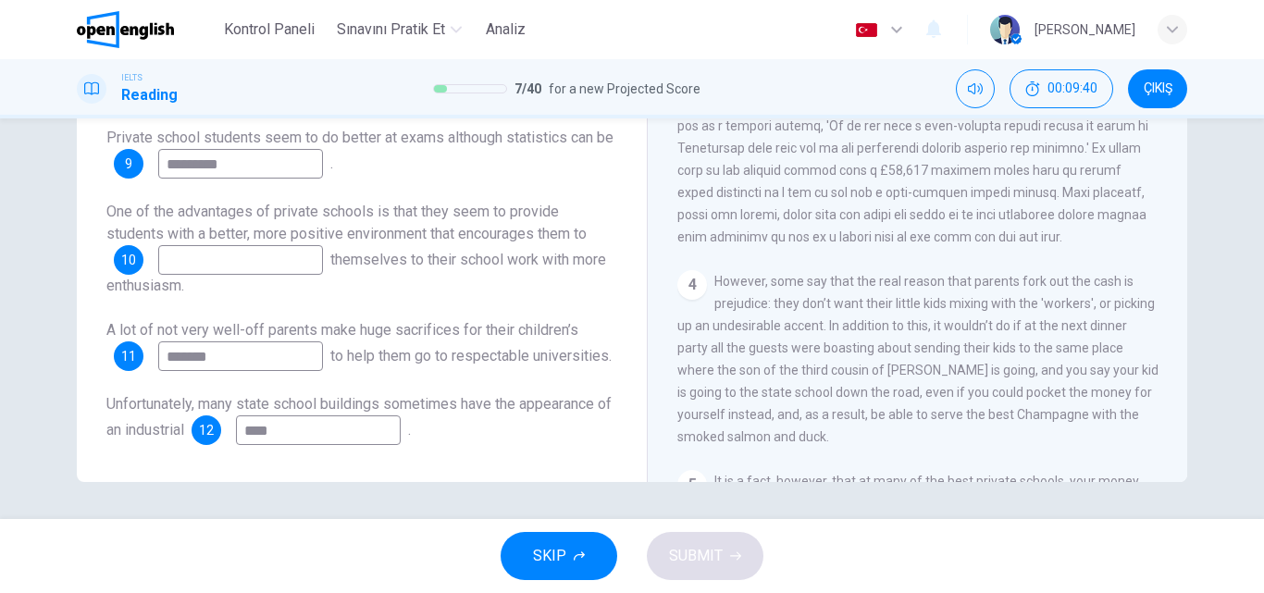
click at [281, 245] on input at bounding box center [240, 260] width 165 height 30
type input "*********"
click at [690, 548] on span "SUBMIT" at bounding box center [696, 556] width 54 height 26
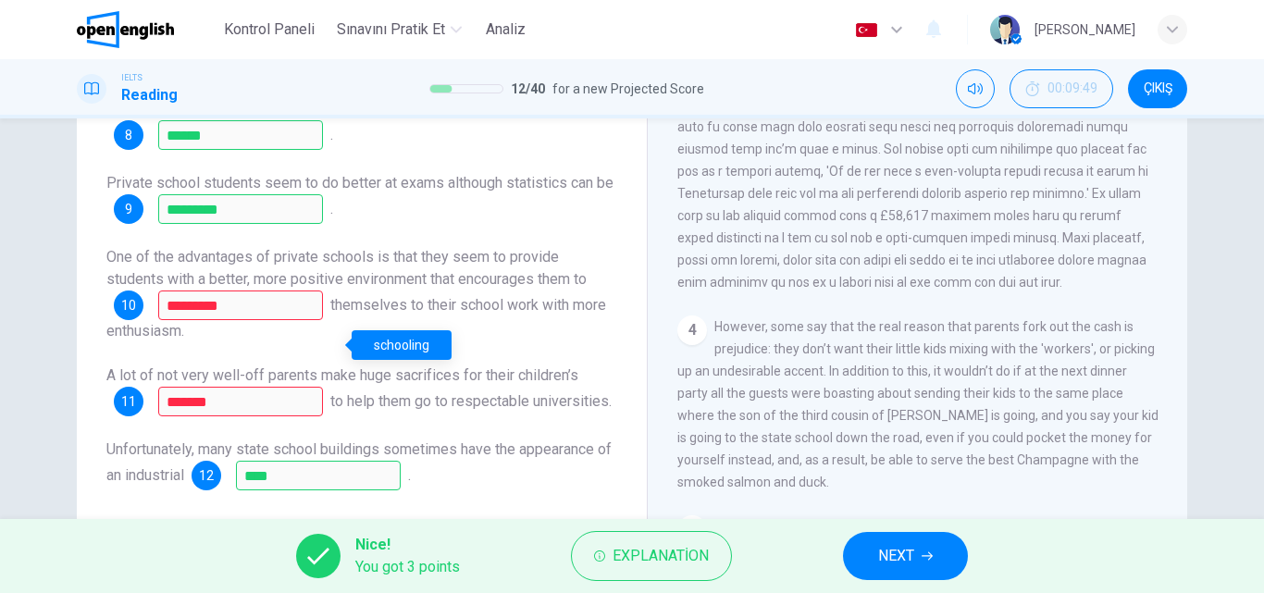
scroll to position [317, 0]
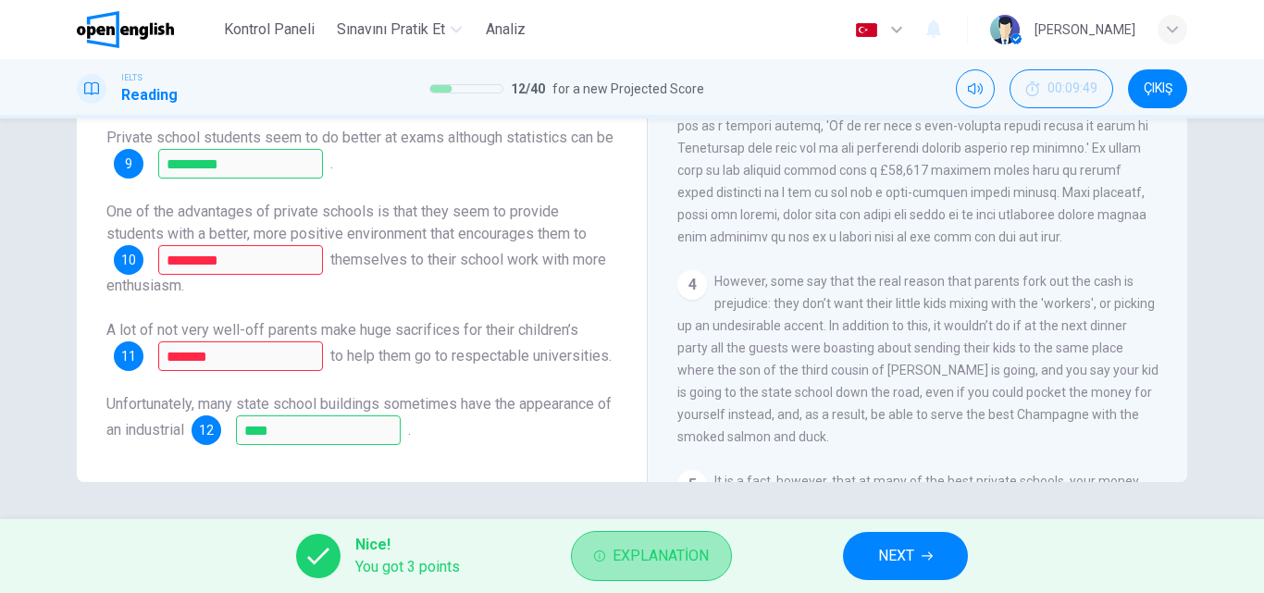
click at [685, 571] on button "Explanation" at bounding box center [651, 556] width 161 height 50
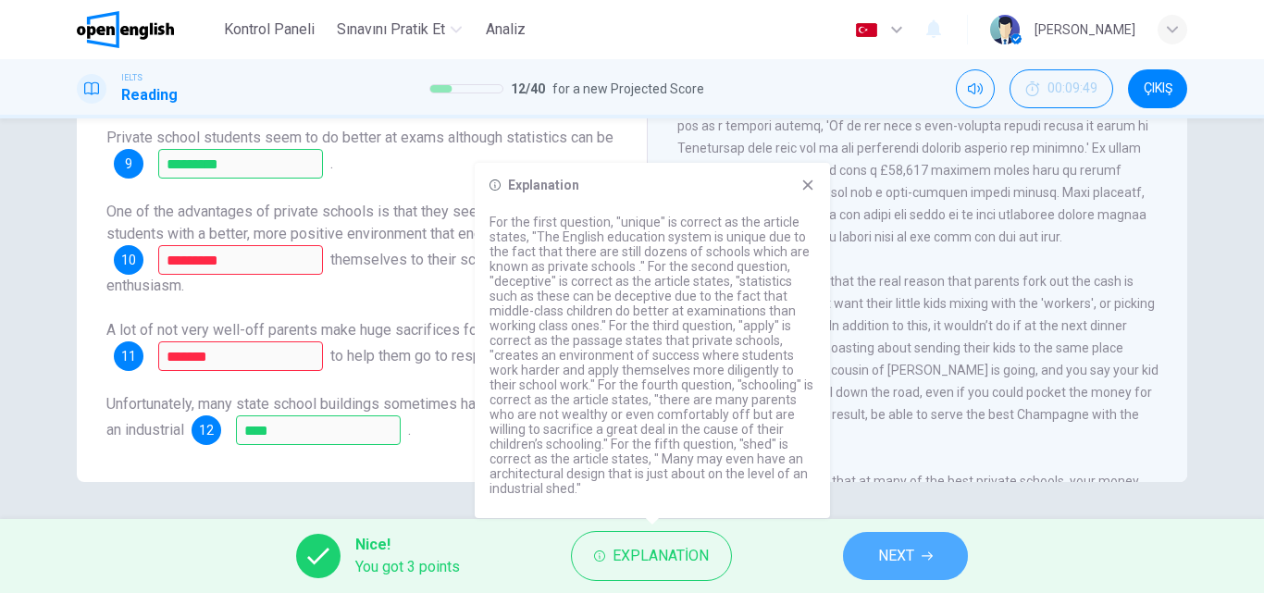
click at [925, 549] on button "NEXT" at bounding box center [905, 556] width 125 height 48
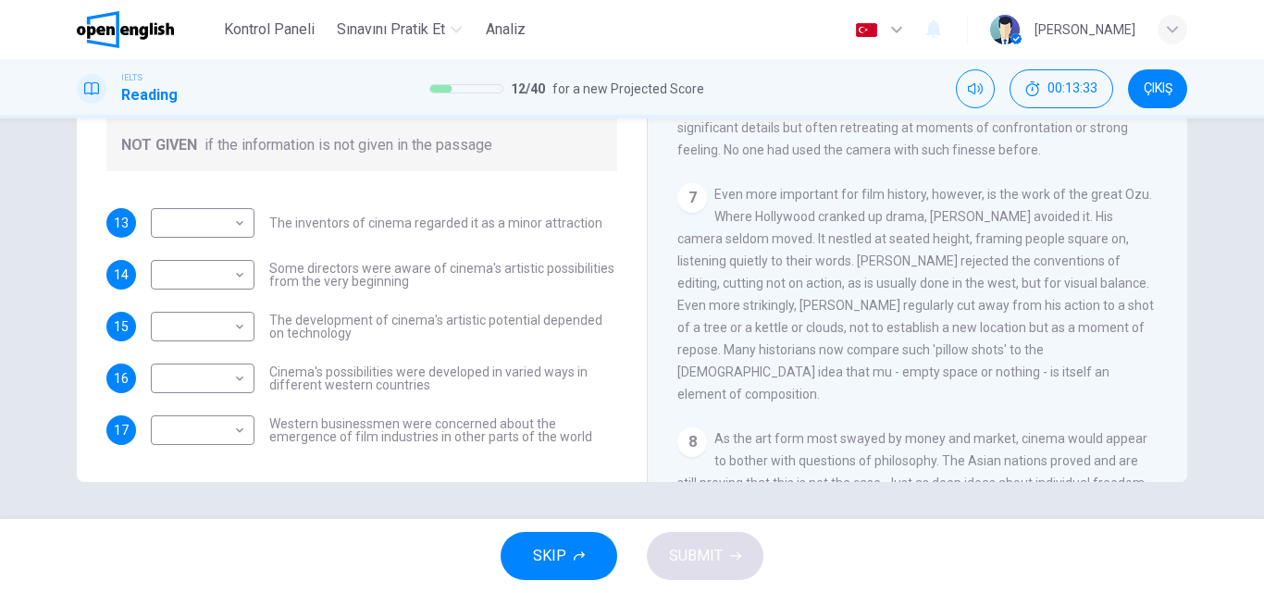
scroll to position [1579, 0]
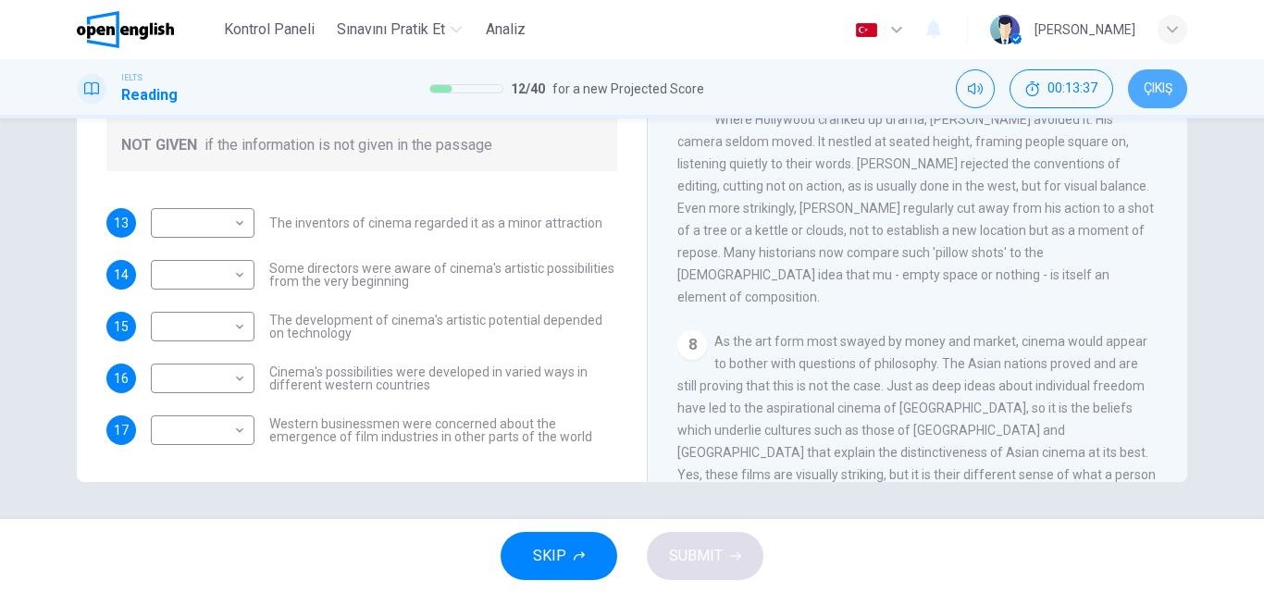
click at [1153, 98] on button "ÇIKIŞ" at bounding box center [1157, 88] width 59 height 39
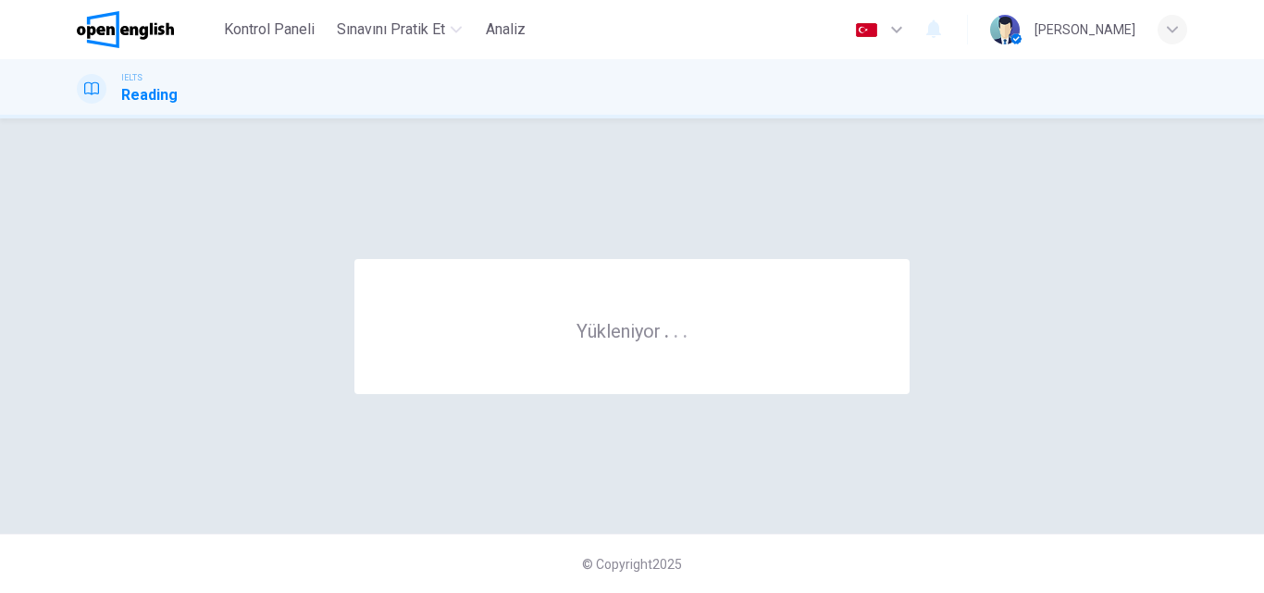
scroll to position [0, 0]
